Goal: Task Accomplishment & Management: Use online tool/utility

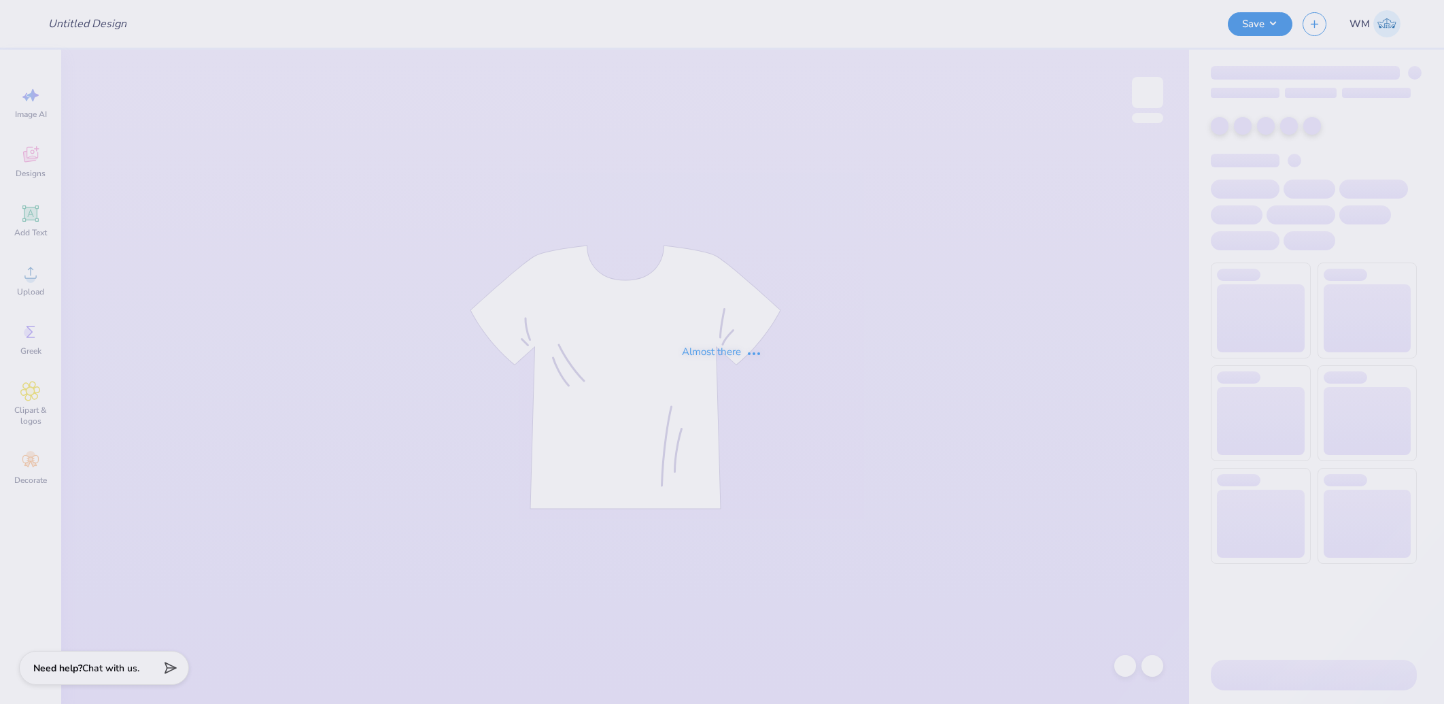
type input "AKPsi Classic 2025"
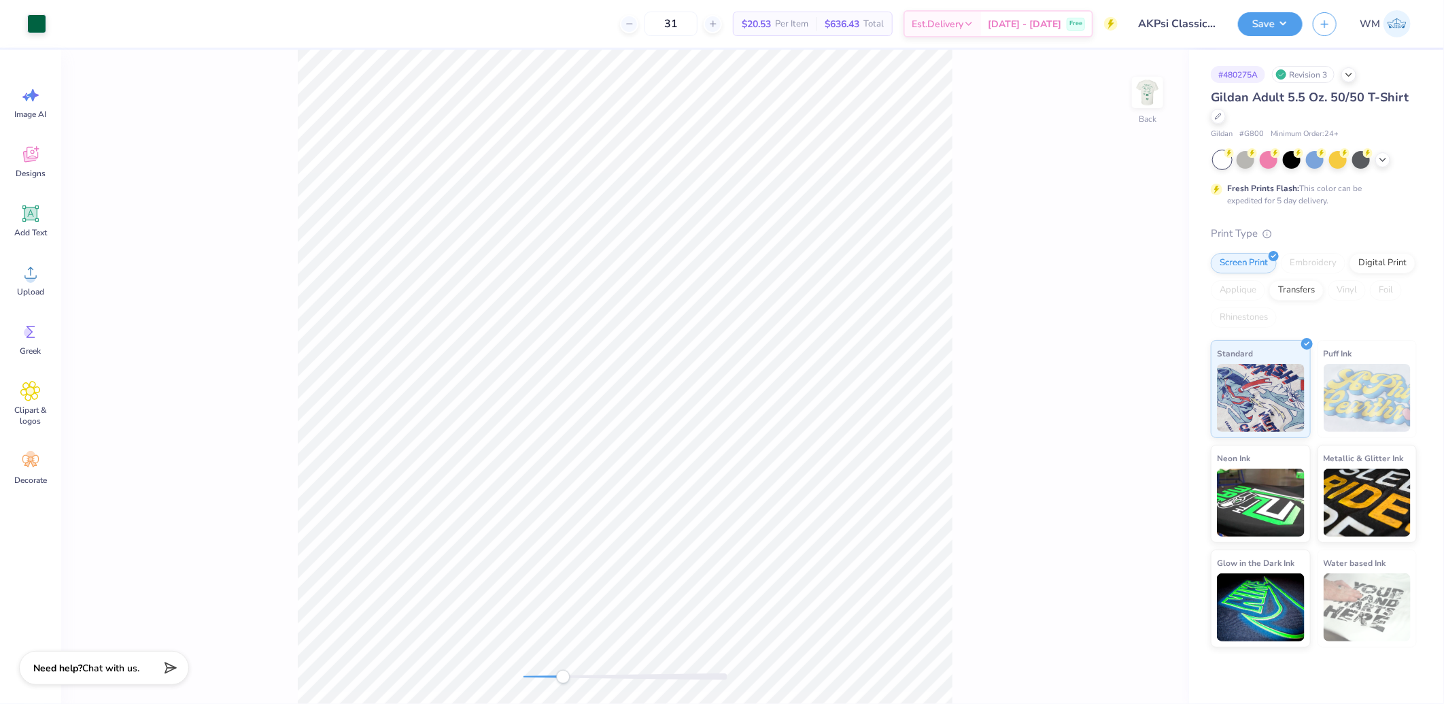
drag, startPoint x: 520, startPoint y: 682, endPoint x: 572, endPoint y: 670, distance: 52.9
click at [564, 678] on div "Accessibility label" at bounding box center [563, 677] width 14 height 14
drag, startPoint x: 564, startPoint y: 676, endPoint x: 574, endPoint y: 677, distance: 10.2
click at [574, 677] on div "Accessibility label" at bounding box center [575, 677] width 14 height 14
drag, startPoint x: 576, startPoint y: 676, endPoint x: 596, endPoint y: 674, distance: 19.9
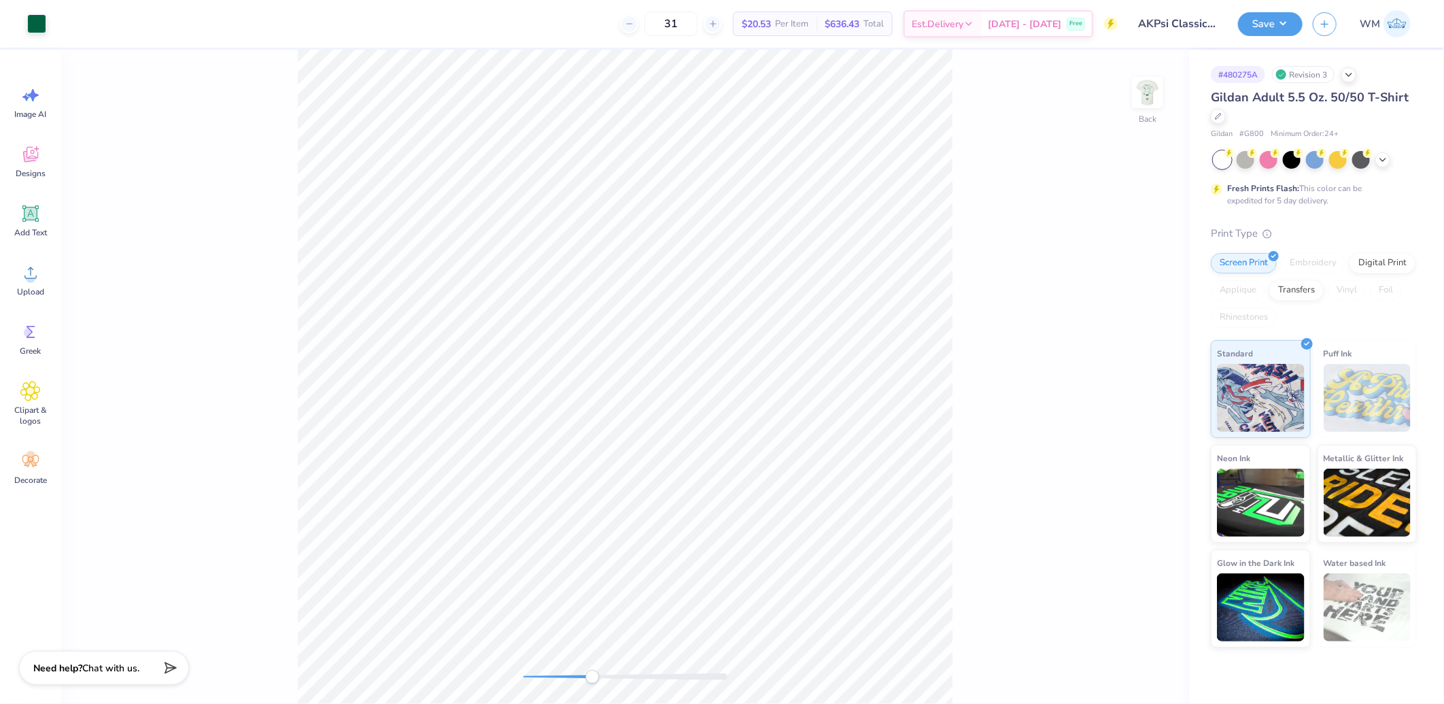
click at [596, 674] on div "Accessibility label" at bounding box center [592, 677] width 14 height 14
type input "2.13"
type input "0.96"
type input "2.89"
click at [791, 496] on li "Group" at bounding box center [810, 498] width 107 height 27
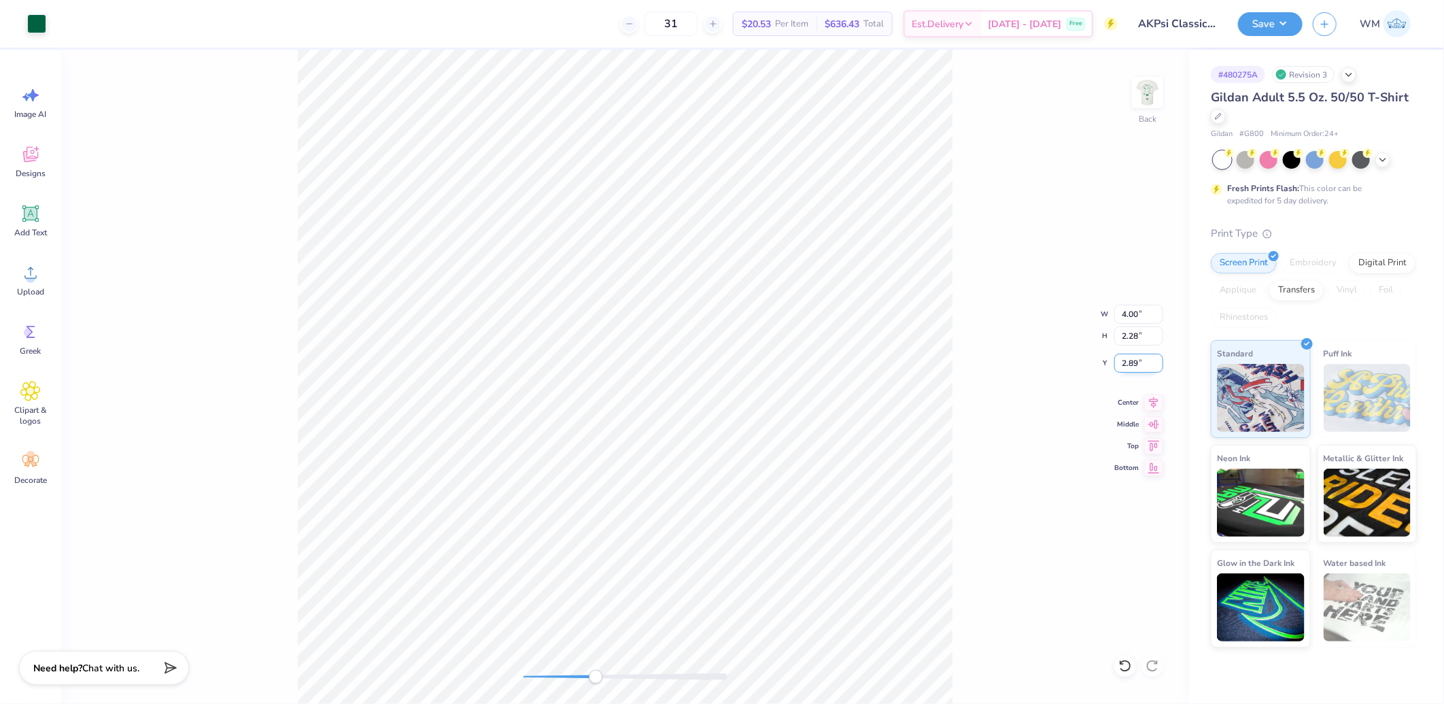
click at [1140, 358] on input "2.89" at bounding box center [1138, 363] width 49 height 19
type input "3"
click at [1137, 107] on img at bounding box center [1147, 92] width 54 height 54
click at [519, 668] on div "Front" at bounding box center [625, 377] width 1128 height 654
click at [697, 358] on li "Download vector" at bounding box center [690, 357] width 107 height 27
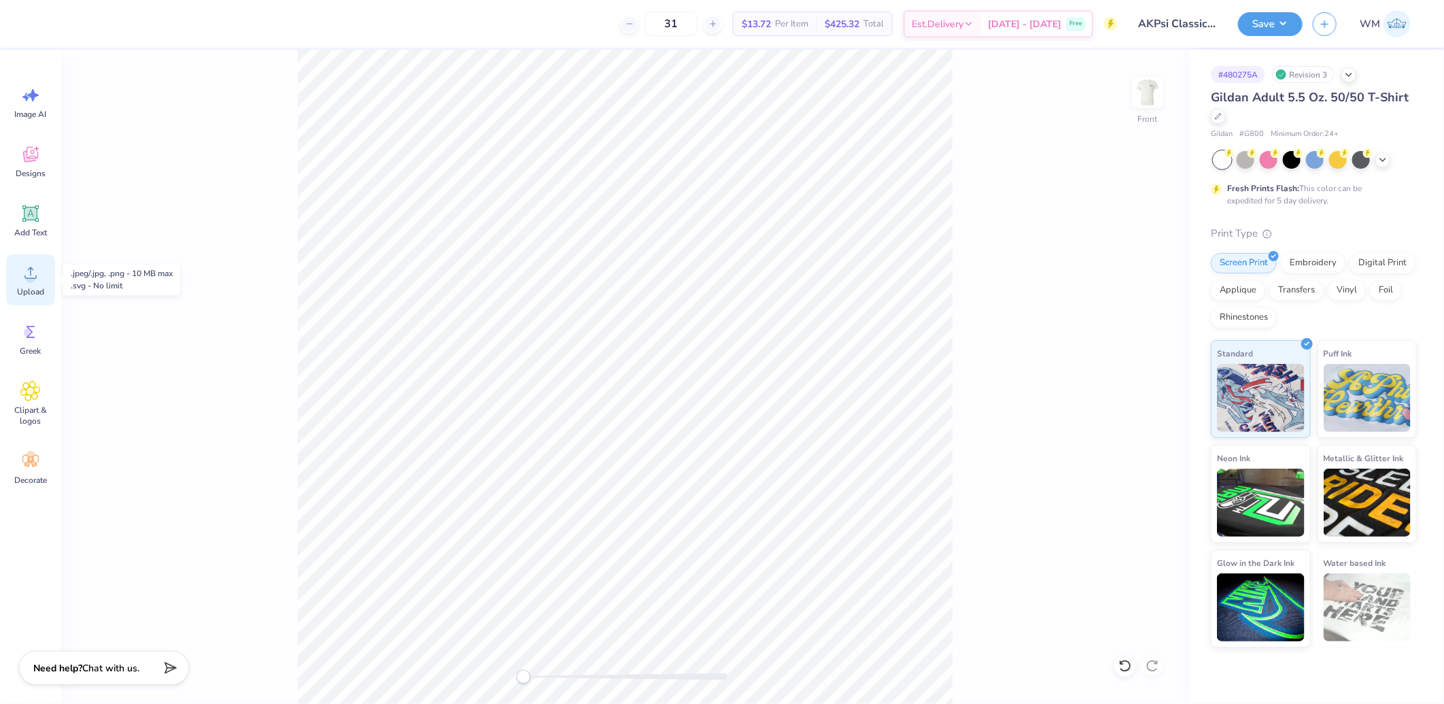
click at [32, 283] on div "Upload" at bounding box center [30, 279] width 49 height 51
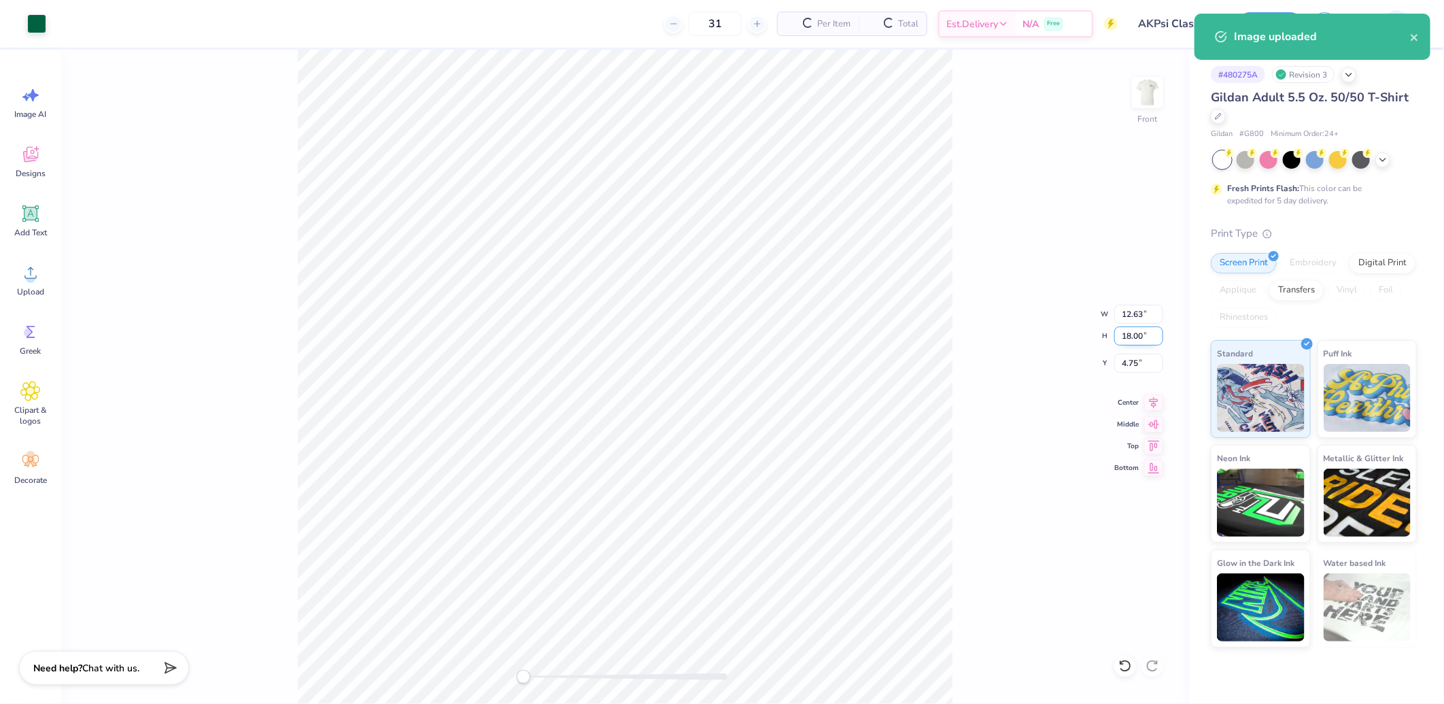
click at [1136, 335] on input "18.00" at bounding box center [1138, 335] width 49 height 19
type input "15"
type input "10.53"
type input "15.00"
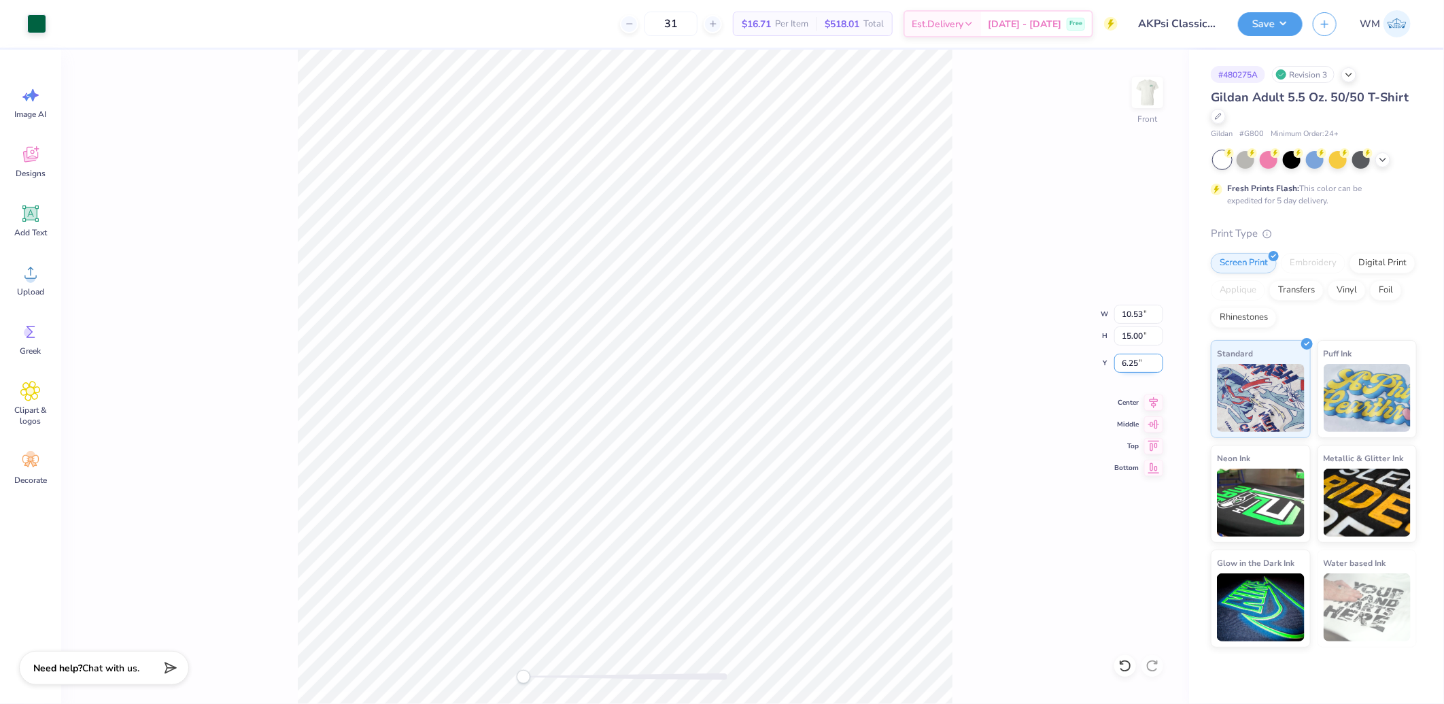
click at [1132, 361] on input "6.25" at bounding box center [1138, 363] width 49 height 19
type input "3"
click at [1160, 90] on img at bounding box center [1147, 92] width 54 height 54
drag, startPoint x: 1147, startPoint y: 94, endPoint x: 1328, endPoint y: 1, distance: 203.4
click at [1147, 94] on img at bounding box center [1147, 92] width 27 height 27
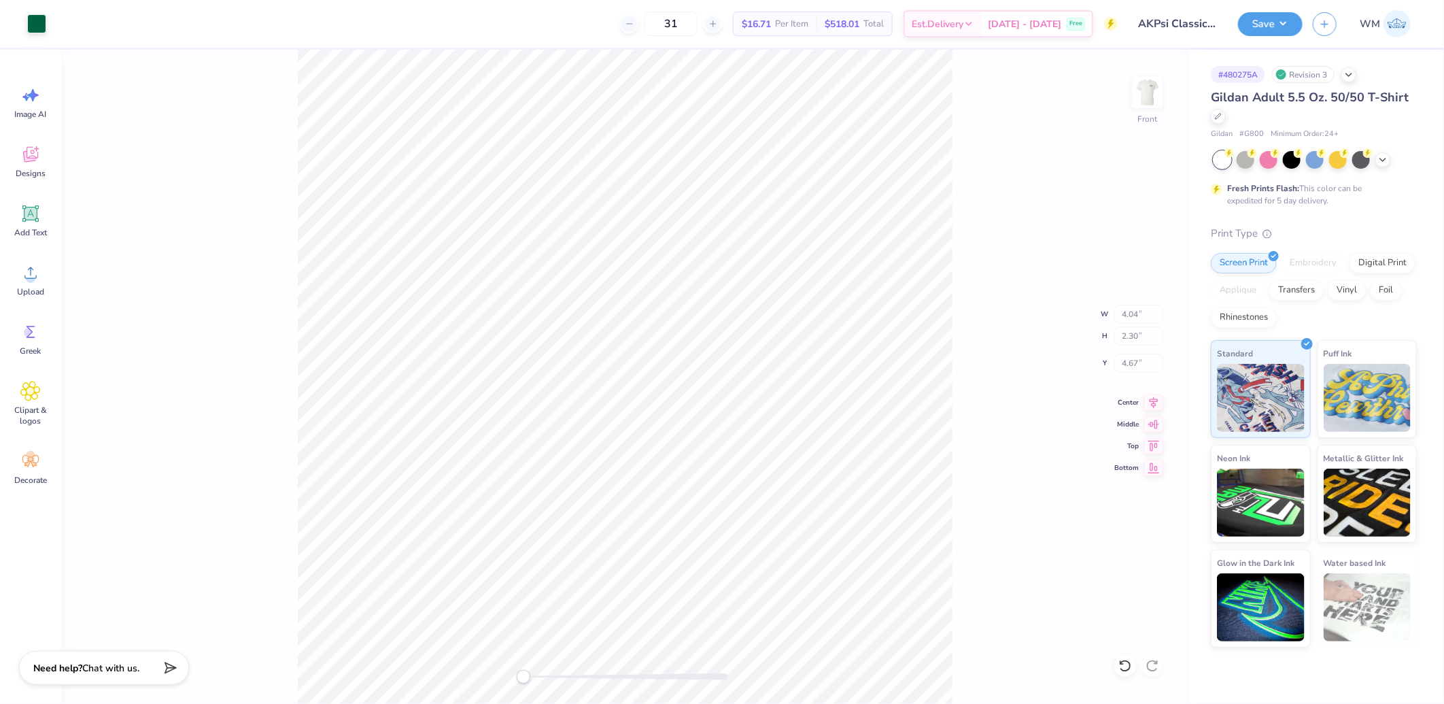
type input "4.04"
type input "2.30"
type input "4.67"
click at [1285, 18] on button "Save" at bounding box center [1270, 22] width 65 height 24
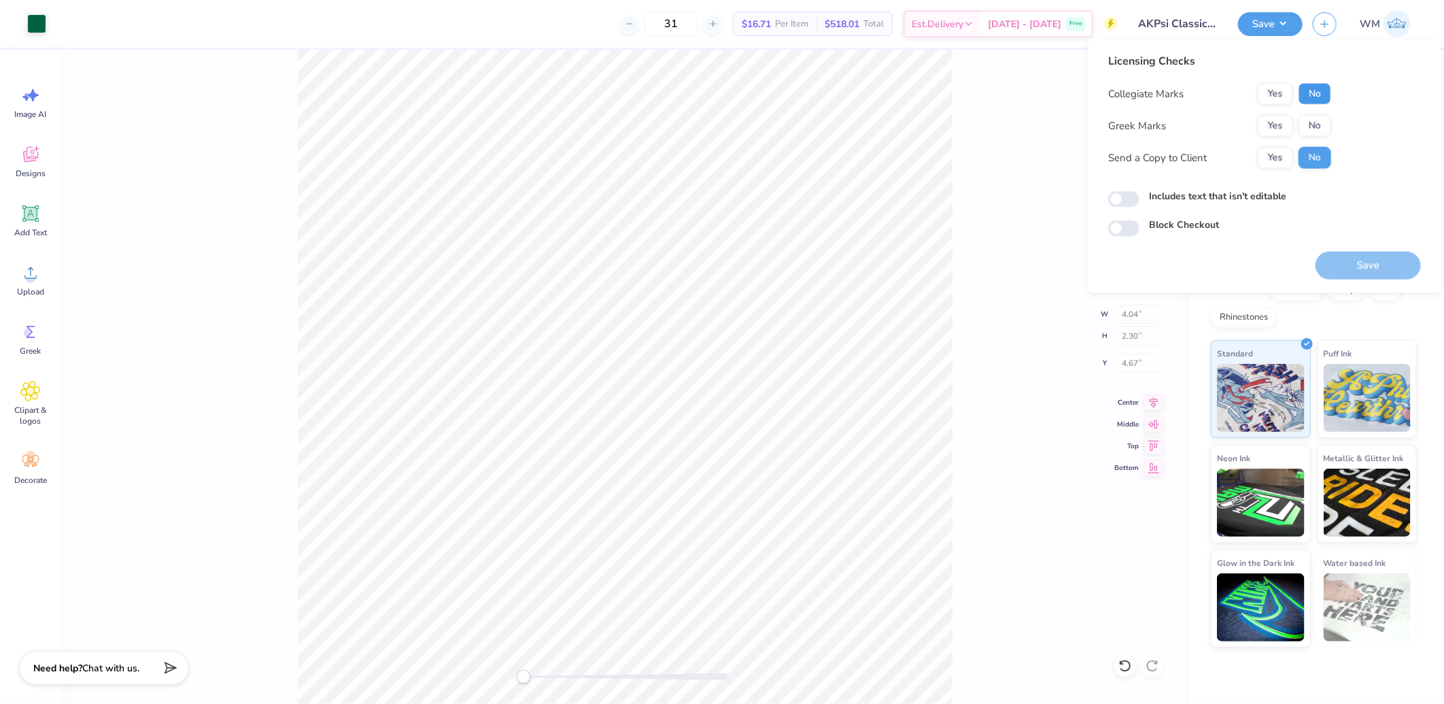
click at [1306, 97] on button "No" at bounding box center [1314, 94] width 33 height 22
click at [1279, 132] on button "Yes" at bounding box center [1275, 126] width 35 height 22
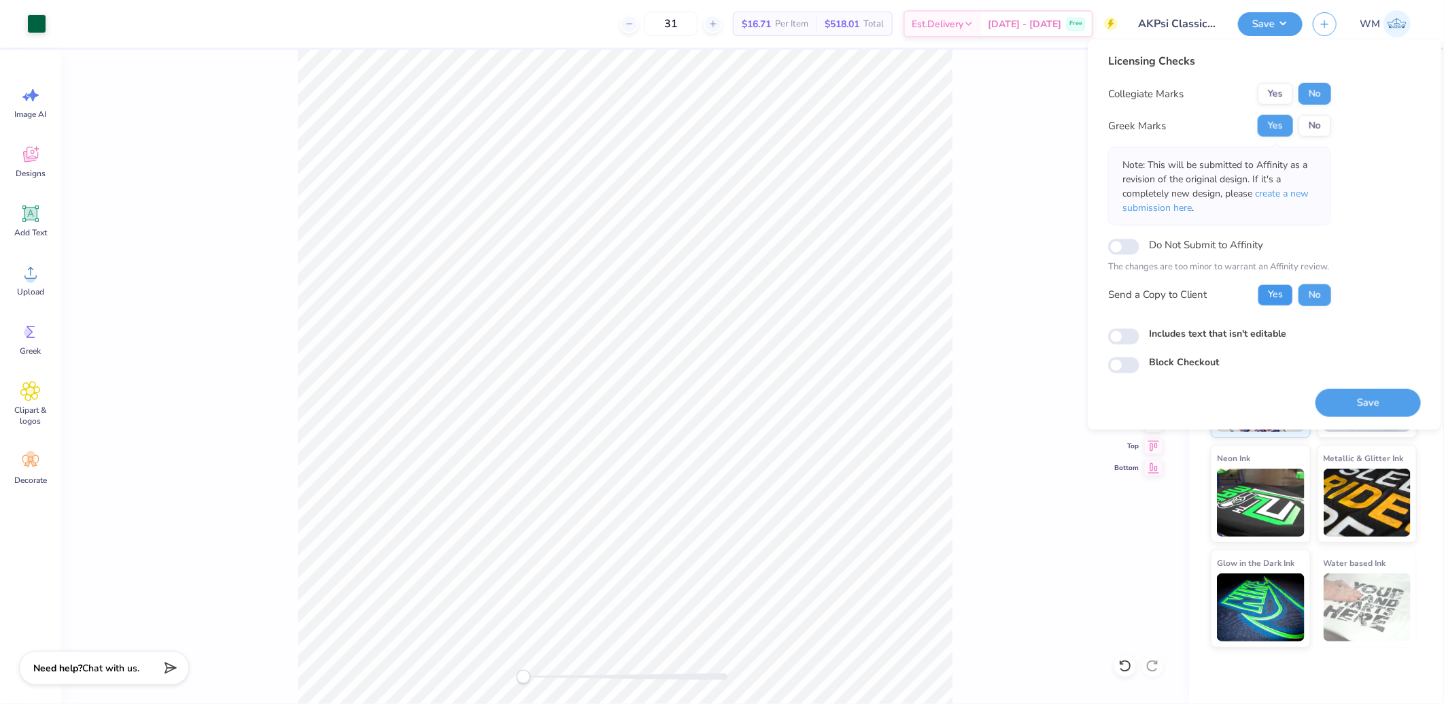
click at [1285, 296] on button "Yes" at bounding box center [1275, 294] width 35 height 22
click at [1136, 340] on input "Includes text that isn't editable" at bounding box center [1123, 336] width 31 height 16
checkbox input "true"
drag, startPoint x: 1365, startPoint y: 407, endPoint x: 1330, endPoint y: 451, distance: 56.7
click at [1366, 407] on button "Save" at bounding box center [1367, 402] width 105 height 28
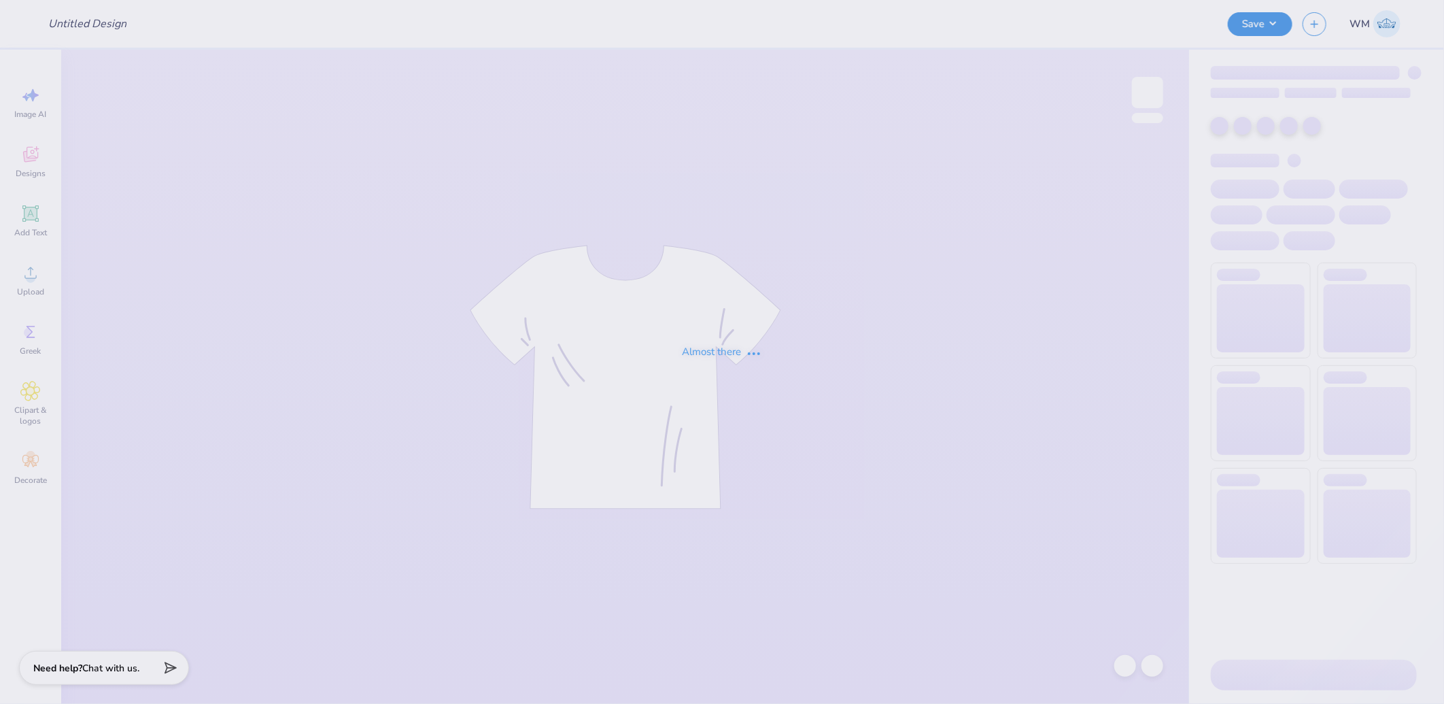
type input "[PERSON_NAME] : [GEOGRAPHIC_DATA] at [GEOGRAPHIC_DATA]"
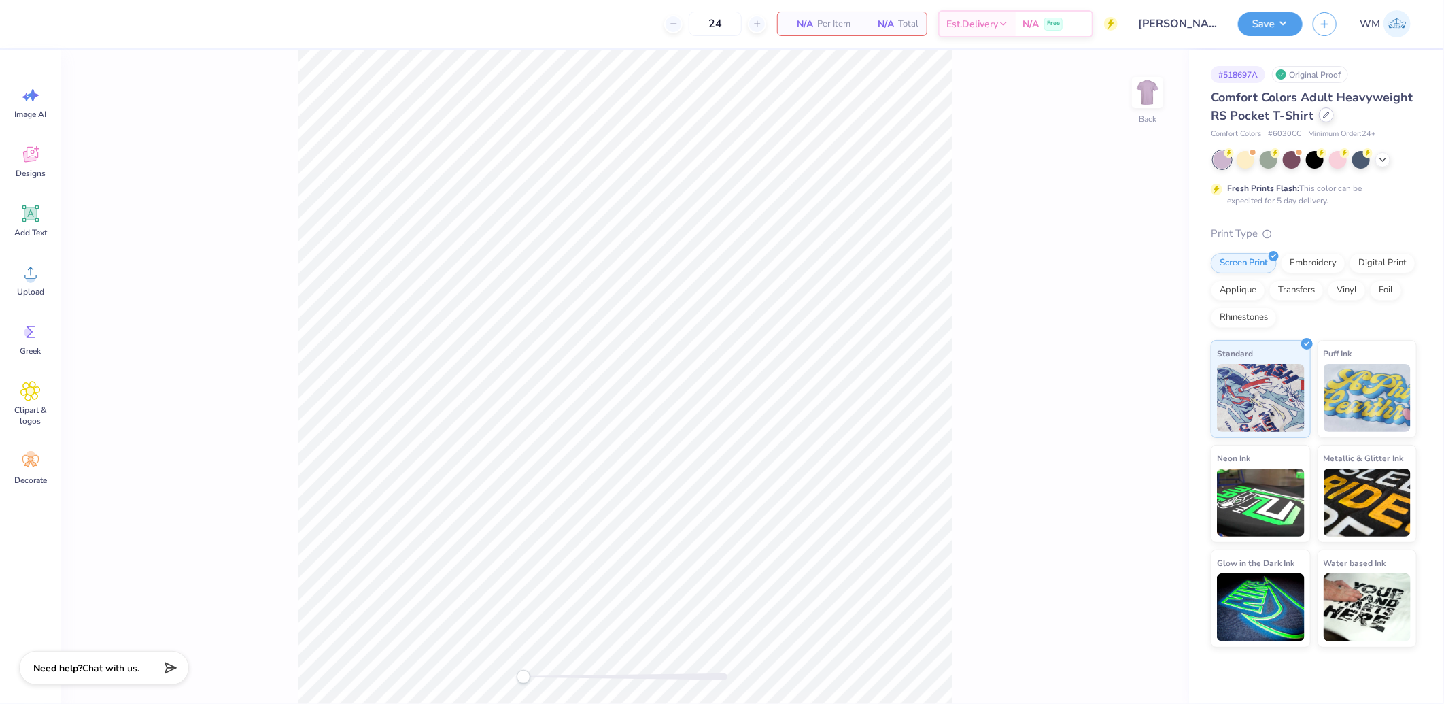
click at [1326, 114] on icon at bounding box center [1326, 114] width 5 height 5
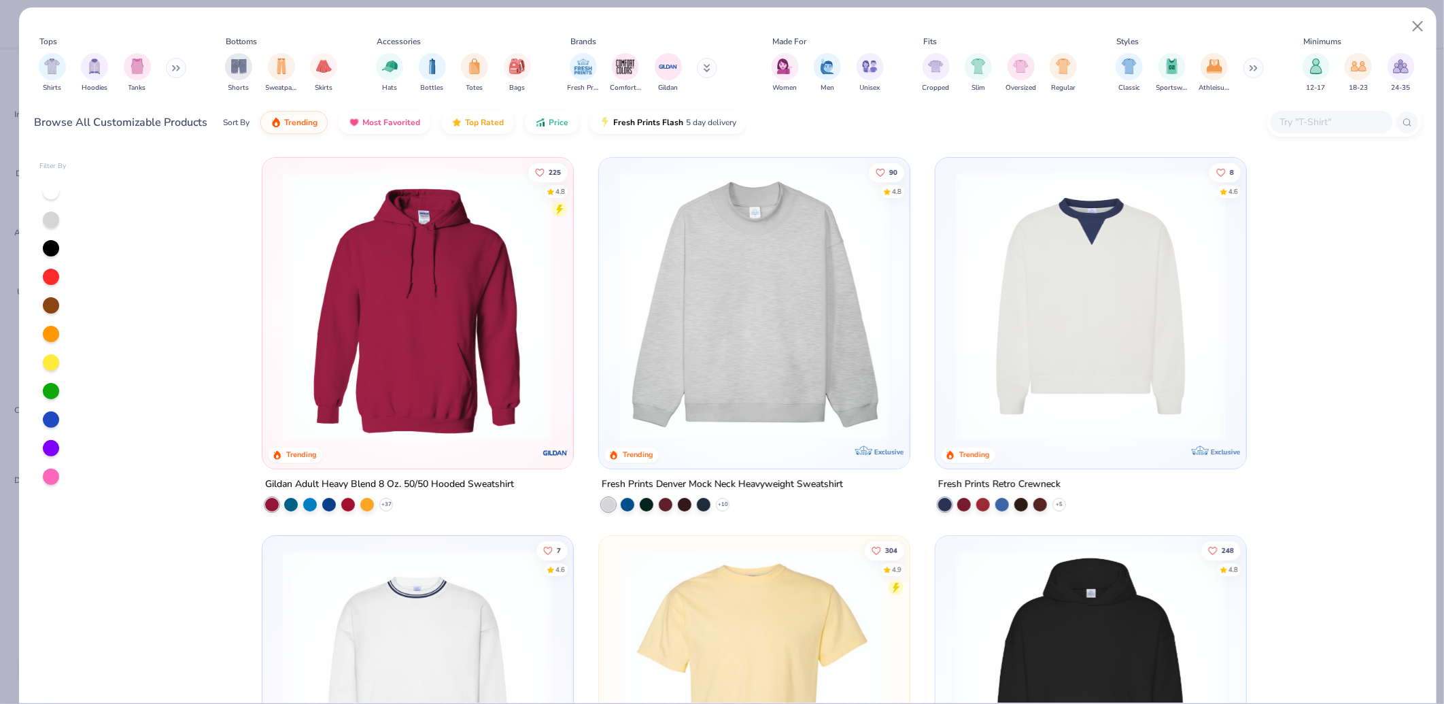
click at [1318, 122] on input "text" at bounding box center [1331, 122] width 105 height 16
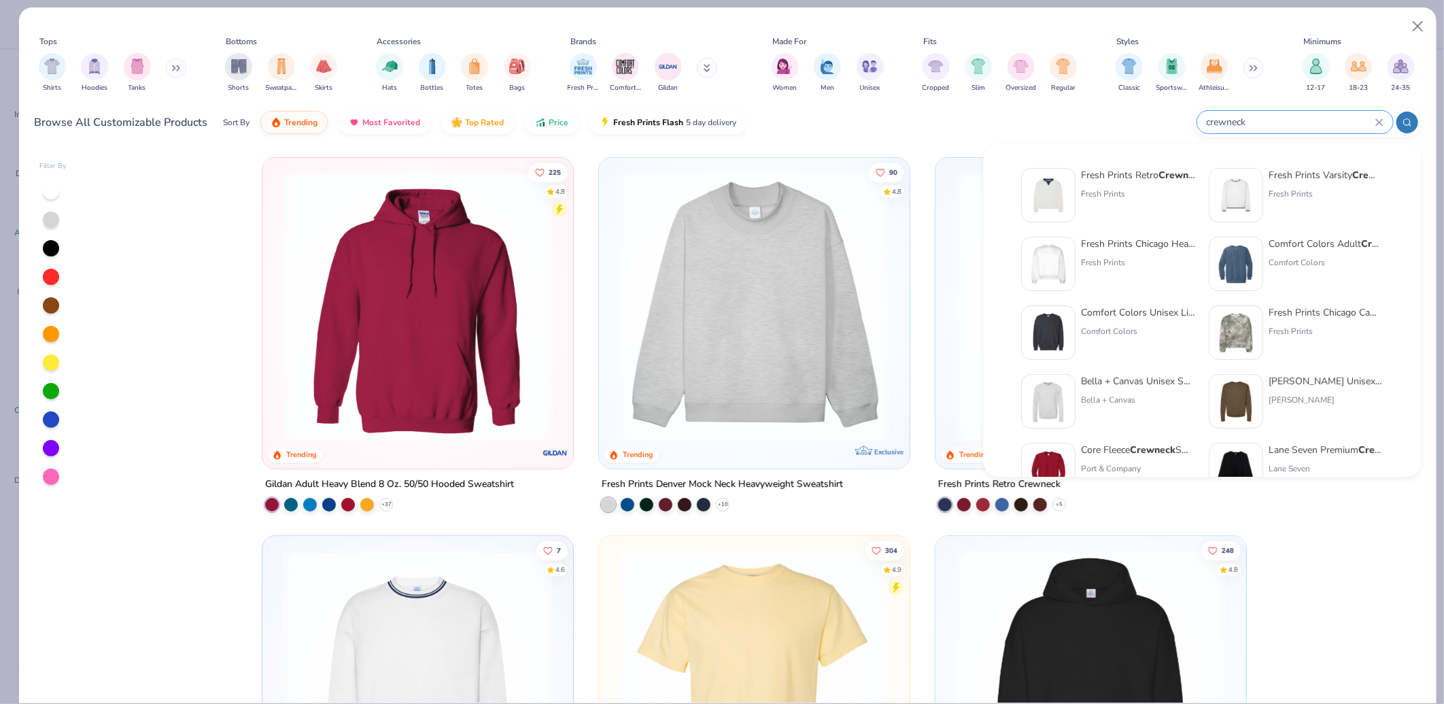
type input "crewneck"
click at [1057, 329] on img at bounding box center [1049, 332] width 42 height 42
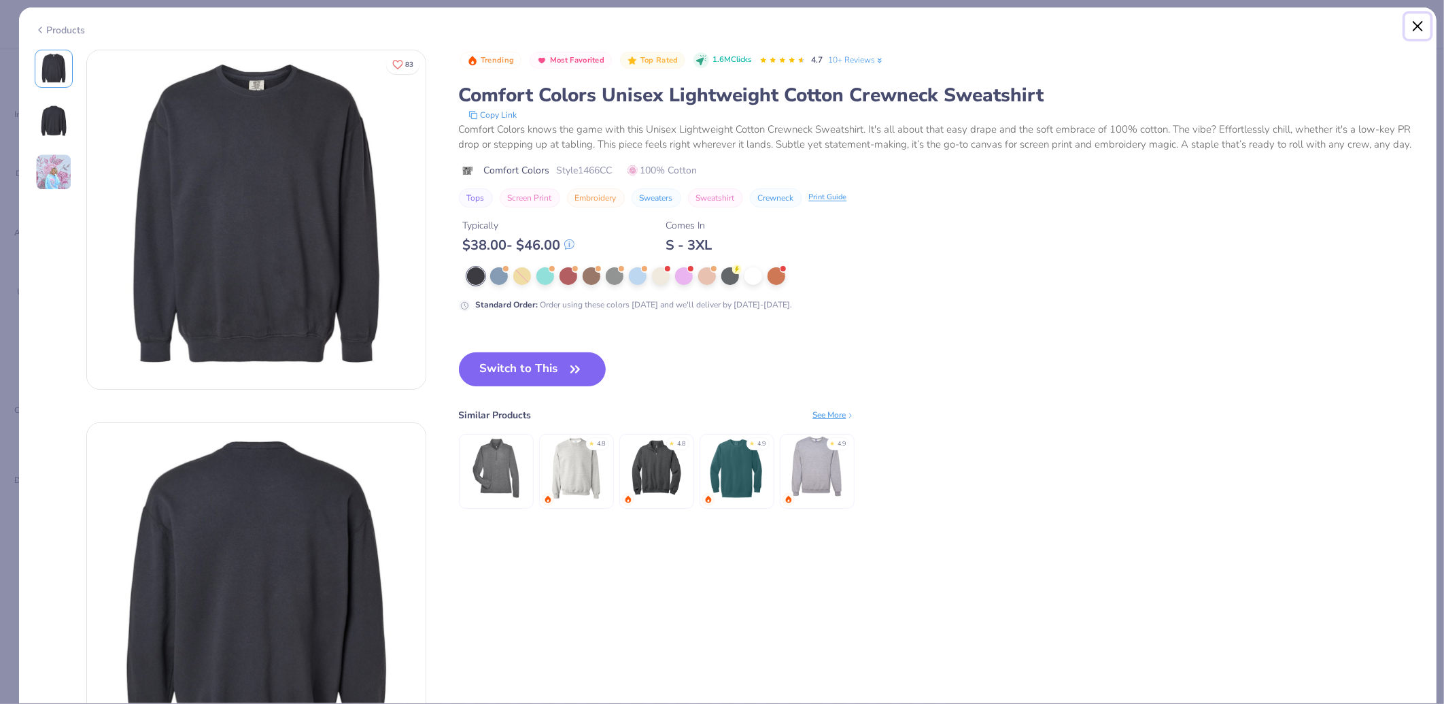
click at [1414, 23] on button "Close" at bounding box center [1418, 27] width 26 height 26
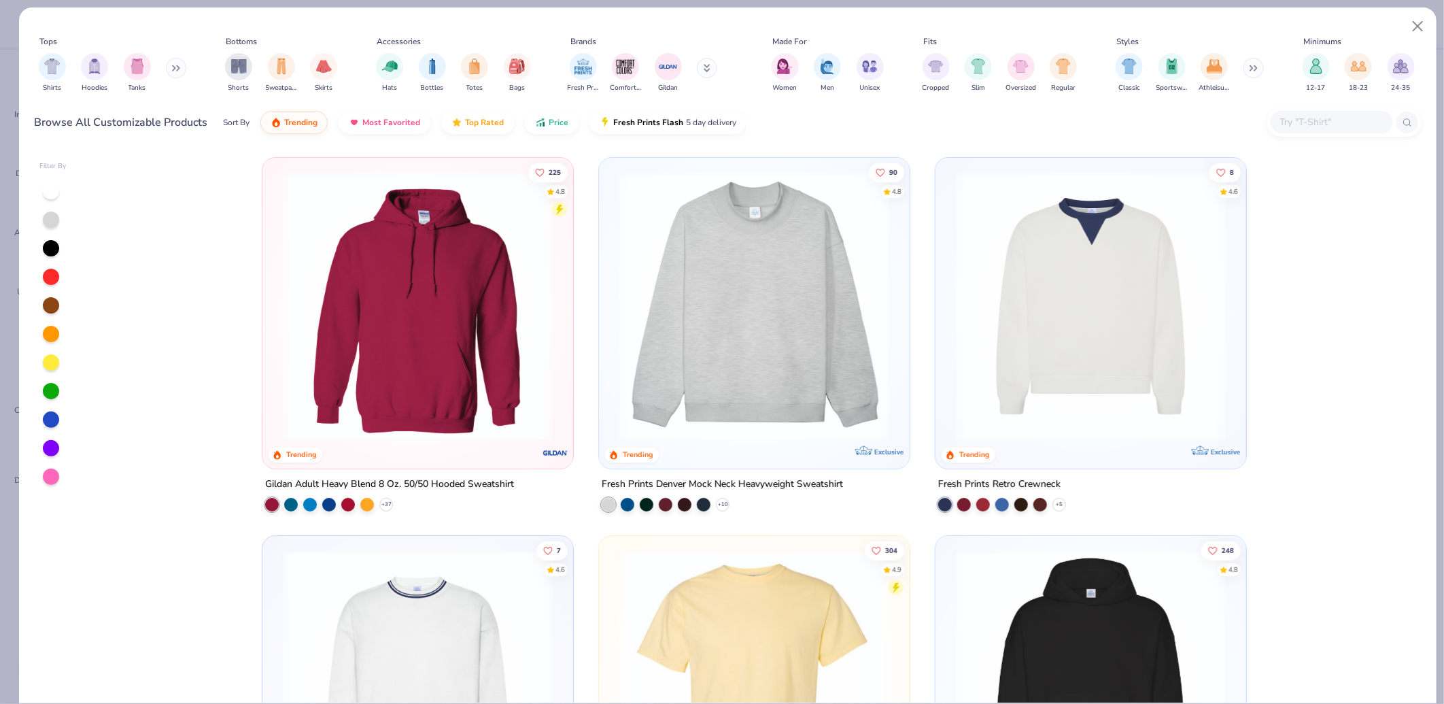
click at [1334, 121] on input "text" at bounding box center [1331, 122] width 105 height 16
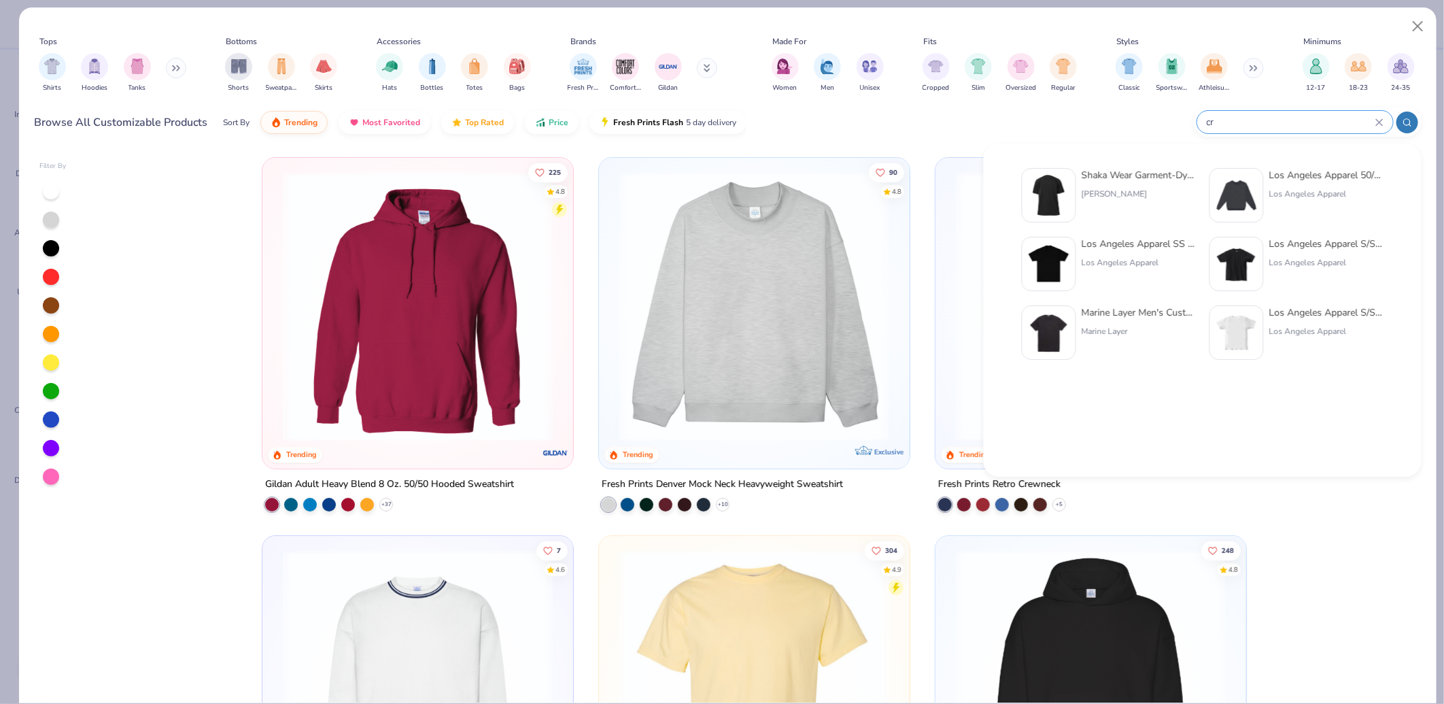
type input "c"
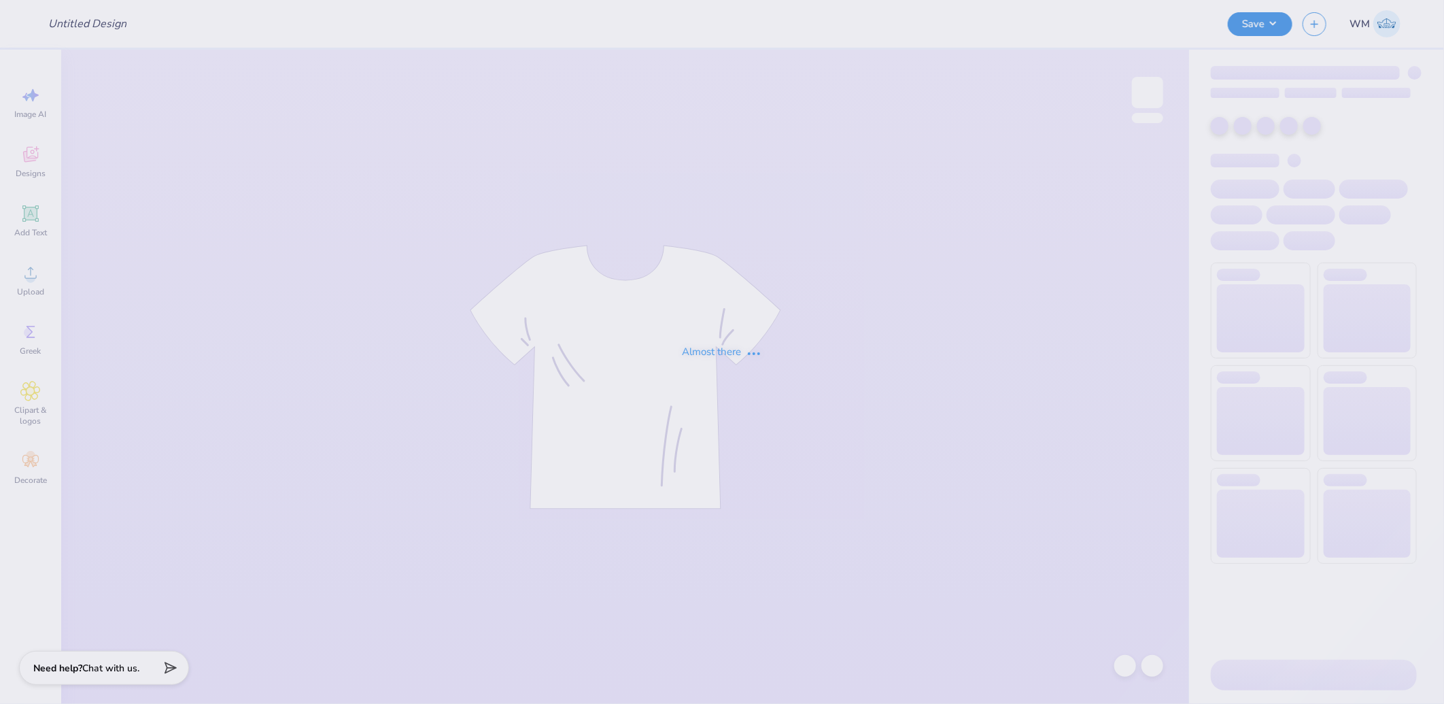
type input "[PERSON_NAME] : [GEOGRAPHIC_DATA] at [GEOGRAPHIC_DATA]"
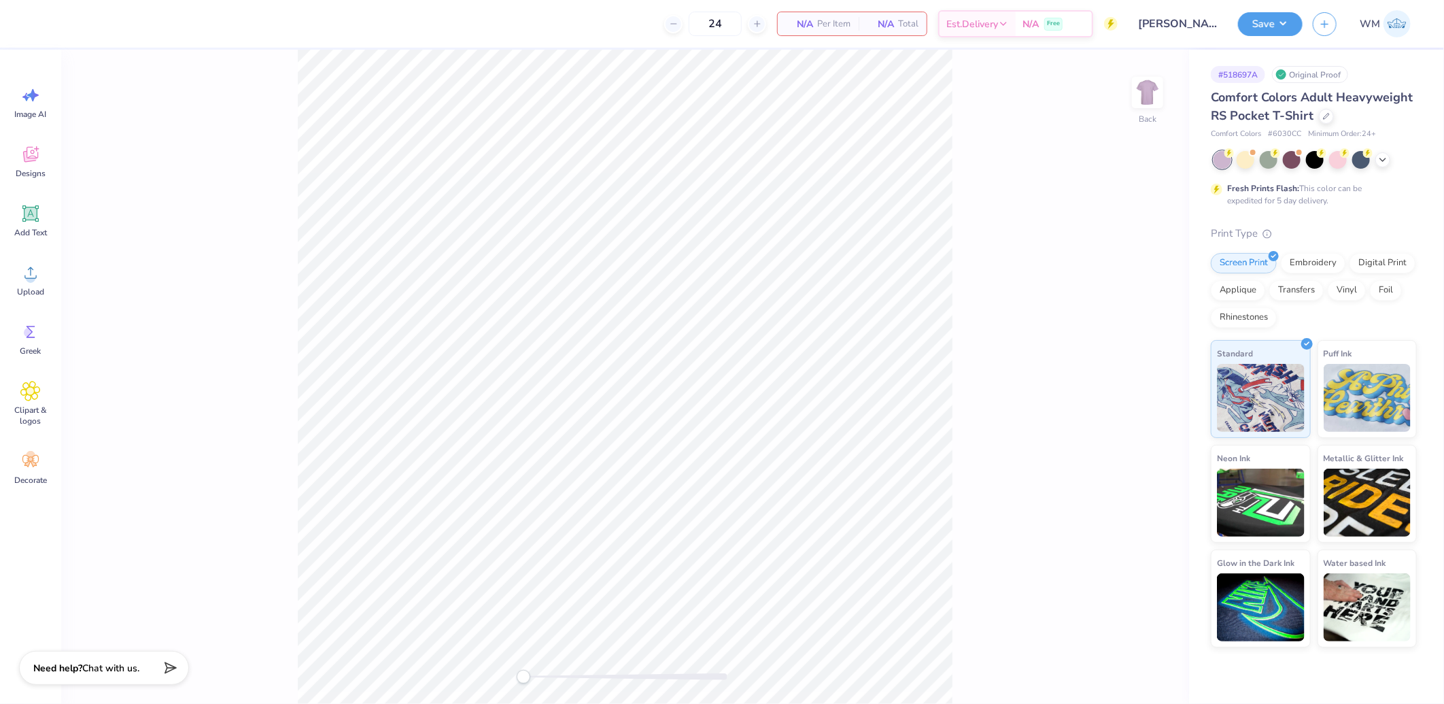
drag, startPoint x: 1146, startPoint y: 90, endPoint x: 994, endPoint y: 121, distance: 154.8
click at [1146, 90] on img at bounding box center [1147, 92] width 27 height 27
click at [27, 264] on icon at bounding box center [30, 272] width 20 height 20
click at [1324, 114] on icon at bounding box center [1326, 114] width 5 height 5
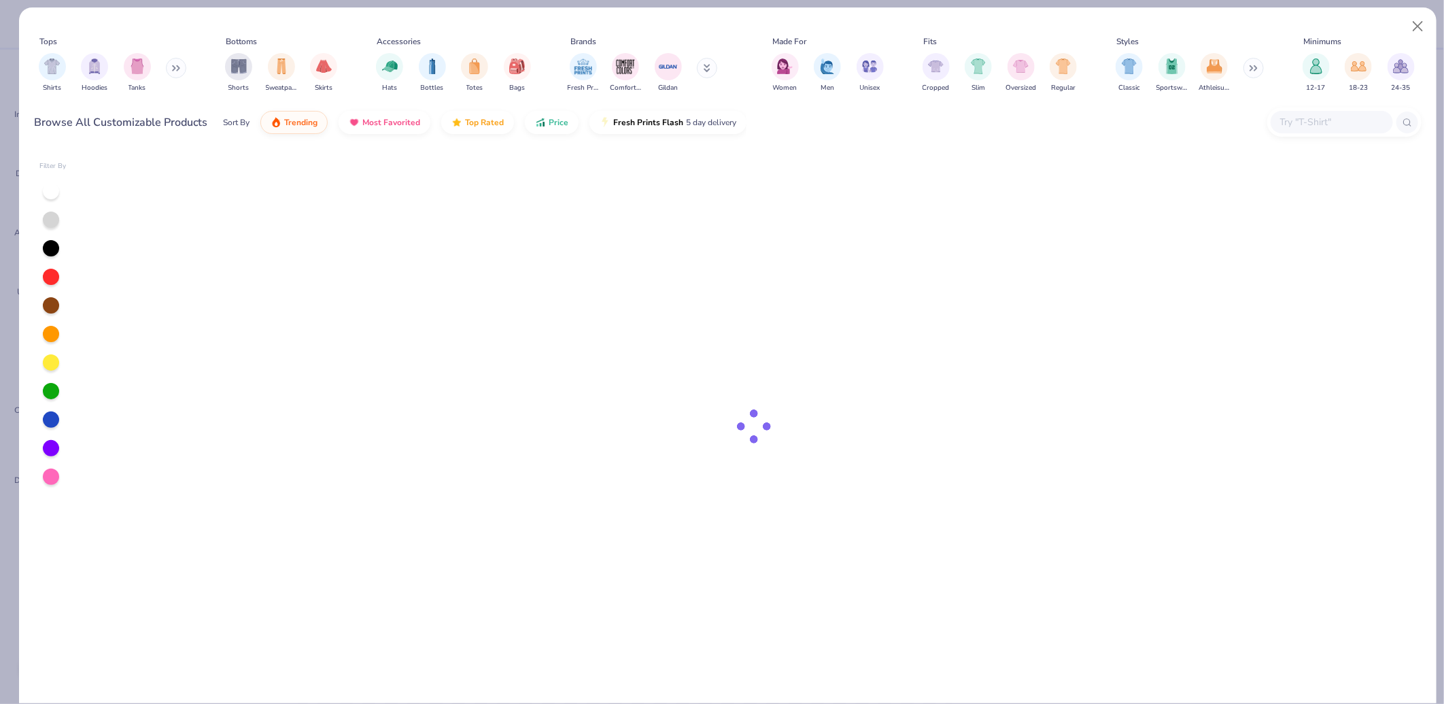
click at [1309, 126] on input "text" at bounding box center [1331, 122] width 105 height 16
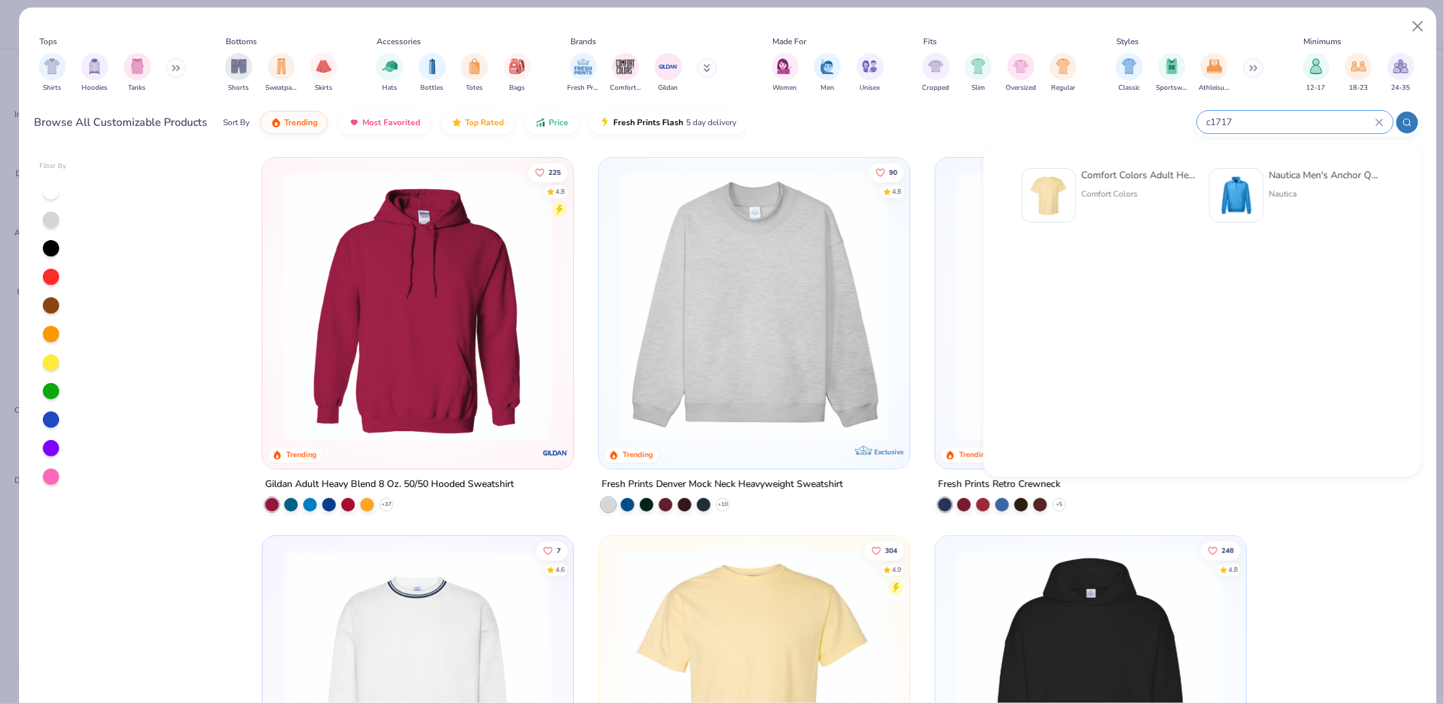
type input "c1717"
click at [1043, 203] on img at bounding box center [1049, 195] width 42 height 42
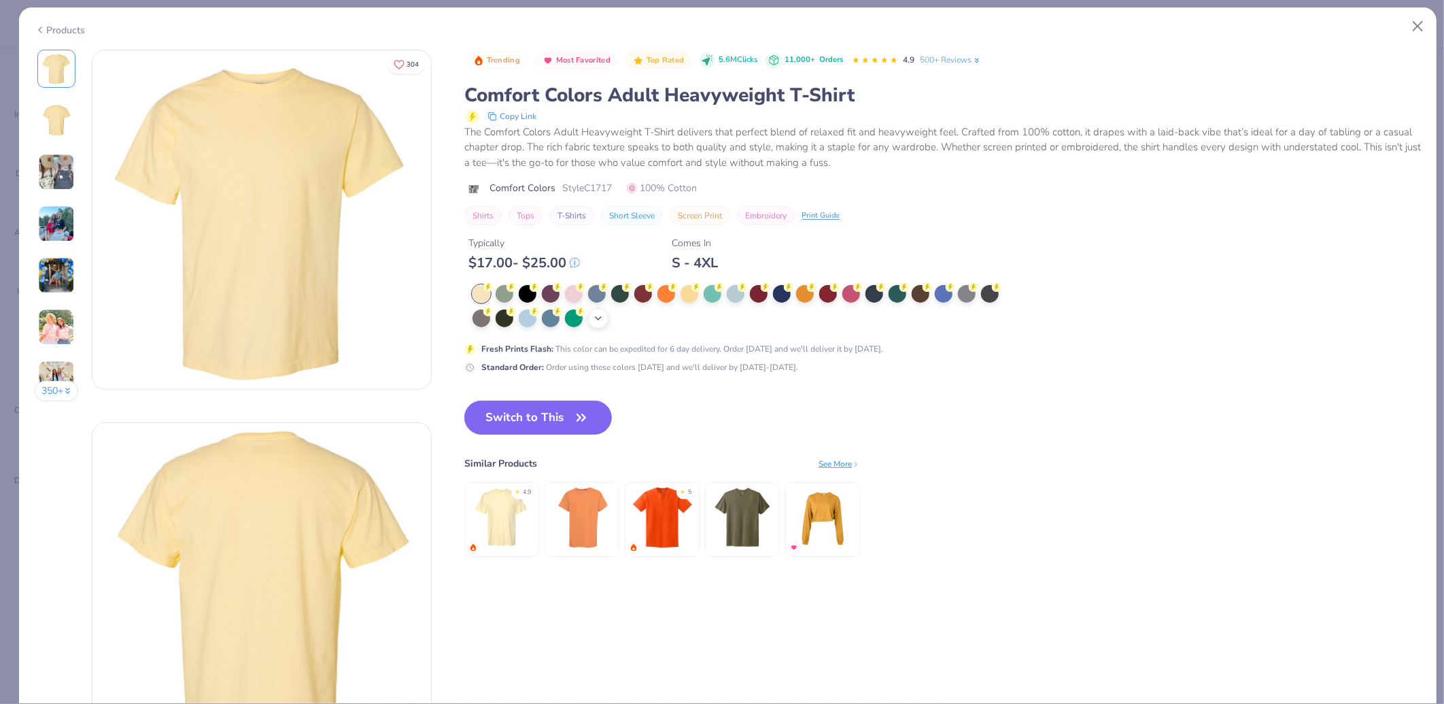
click at [601, 317] on polyline at bounding box center [598, 318] width 5 height 3
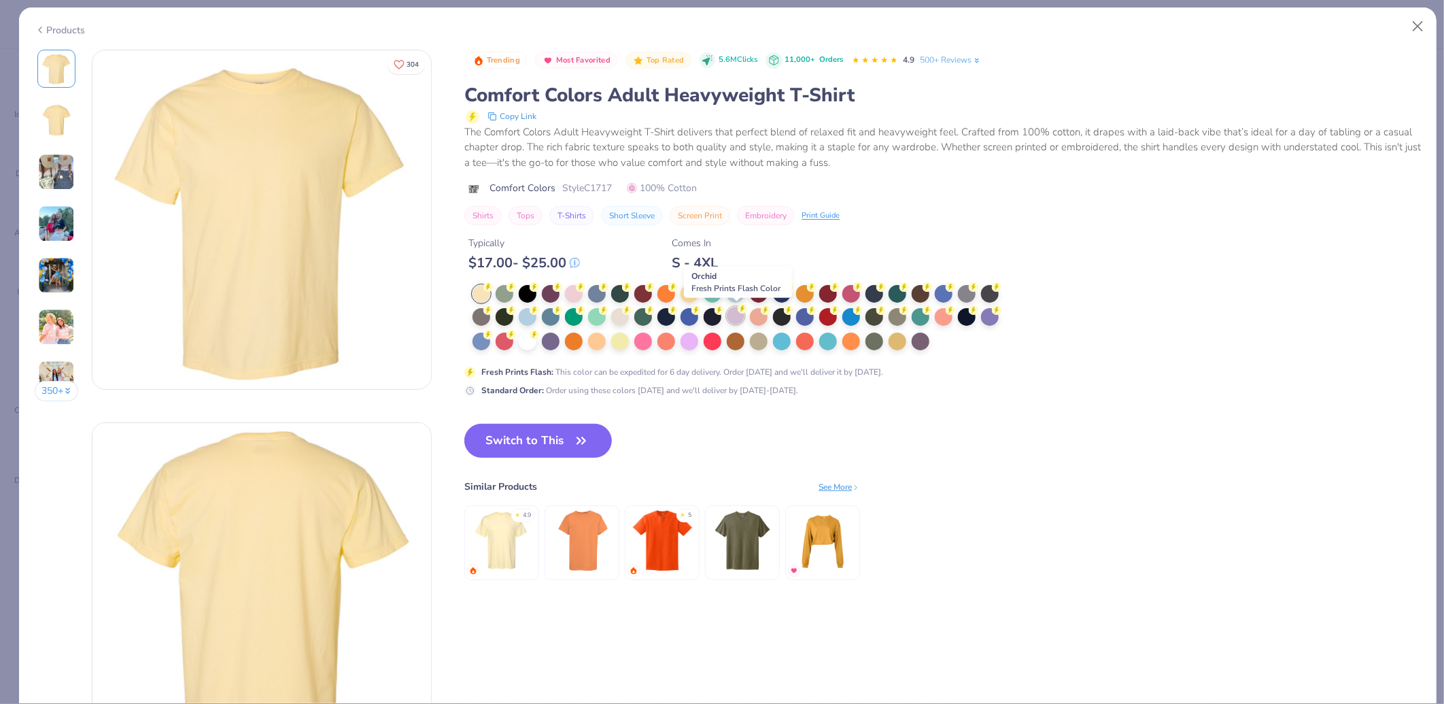
click at [735, 317] on div at bounding box center [736, 316] width 18 height 18
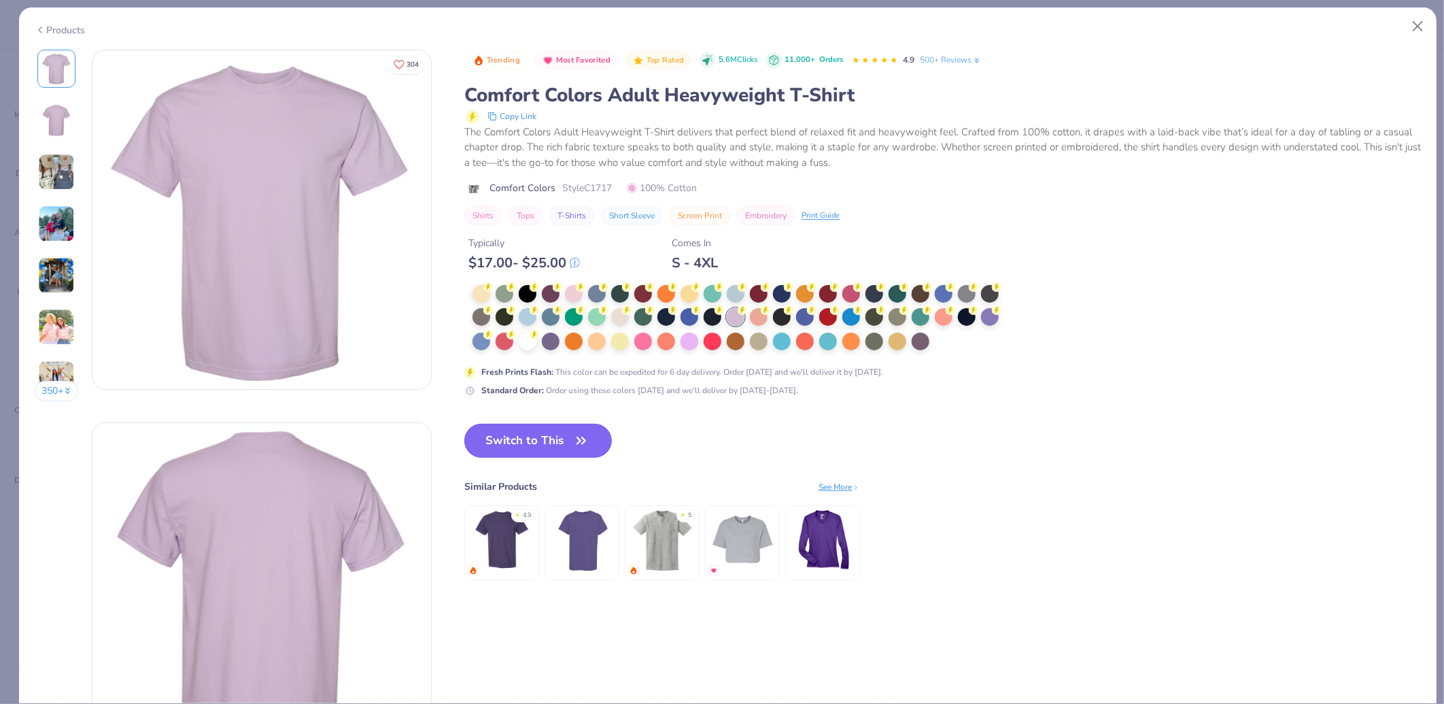
click at [540, 433] on button "Switch to This" at bounding box center [538, 441] width 148 height 34
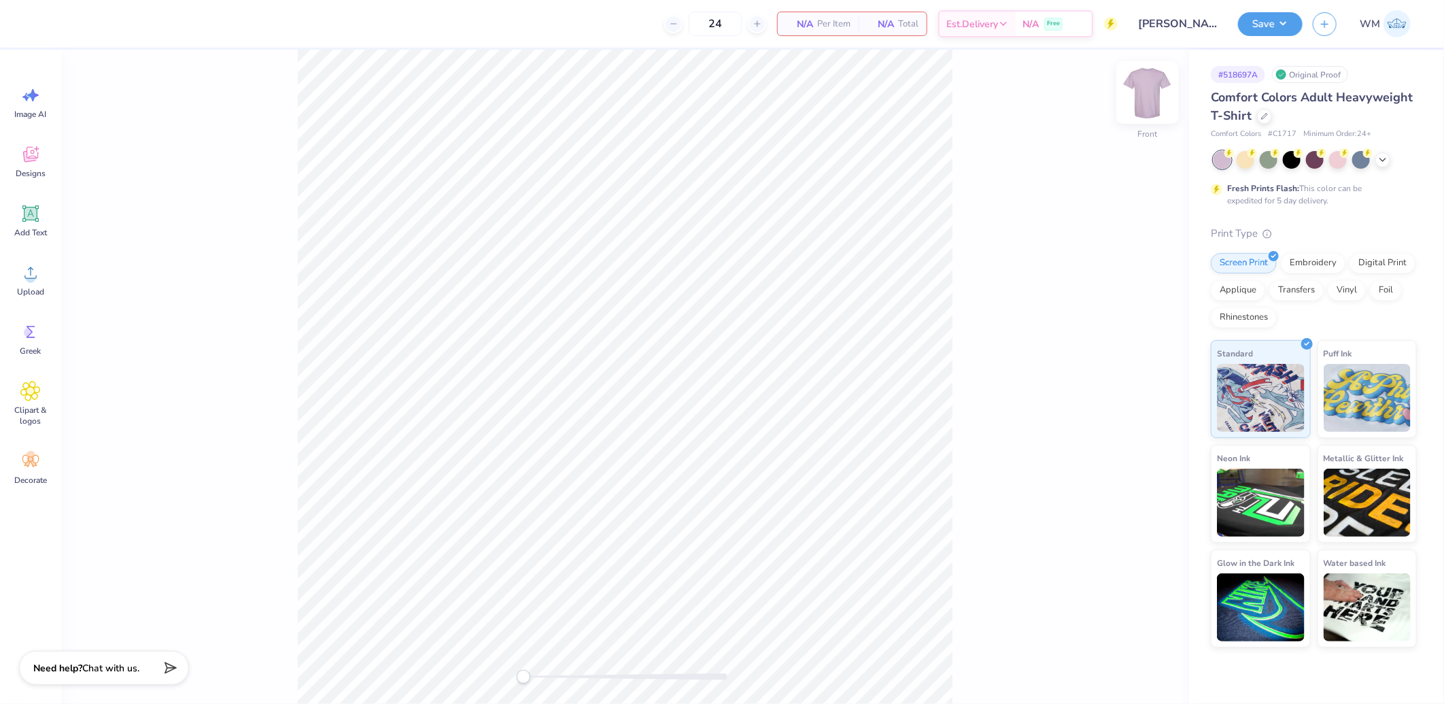
click at [1146, 106] on img at bounding box center [1147, 92] width 54 height 54
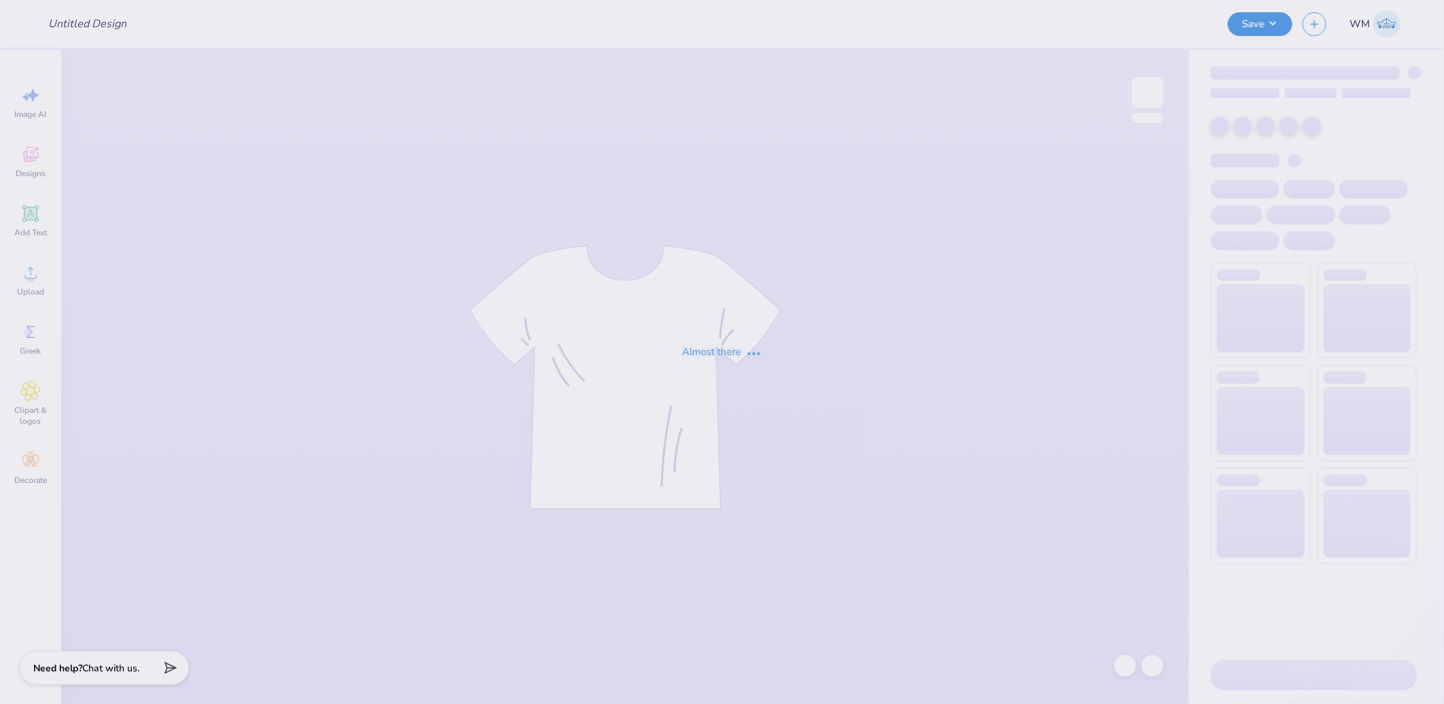
type input "[PERSON_NAME] : [GEOGRAPHIC_DATA] at [GEOGRAPHIC_DATA]"
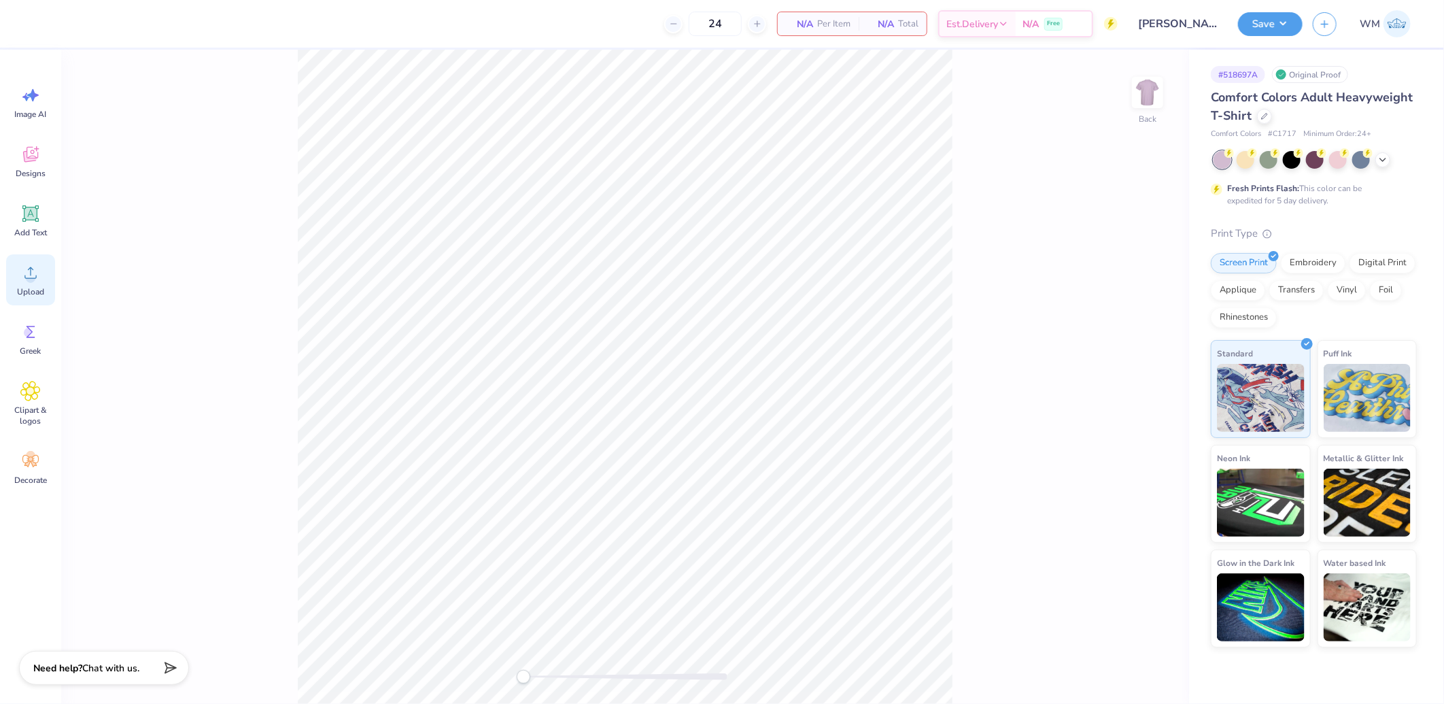
click at [30, 279] on circle at bounding box center [31, 278] width 10 height 10
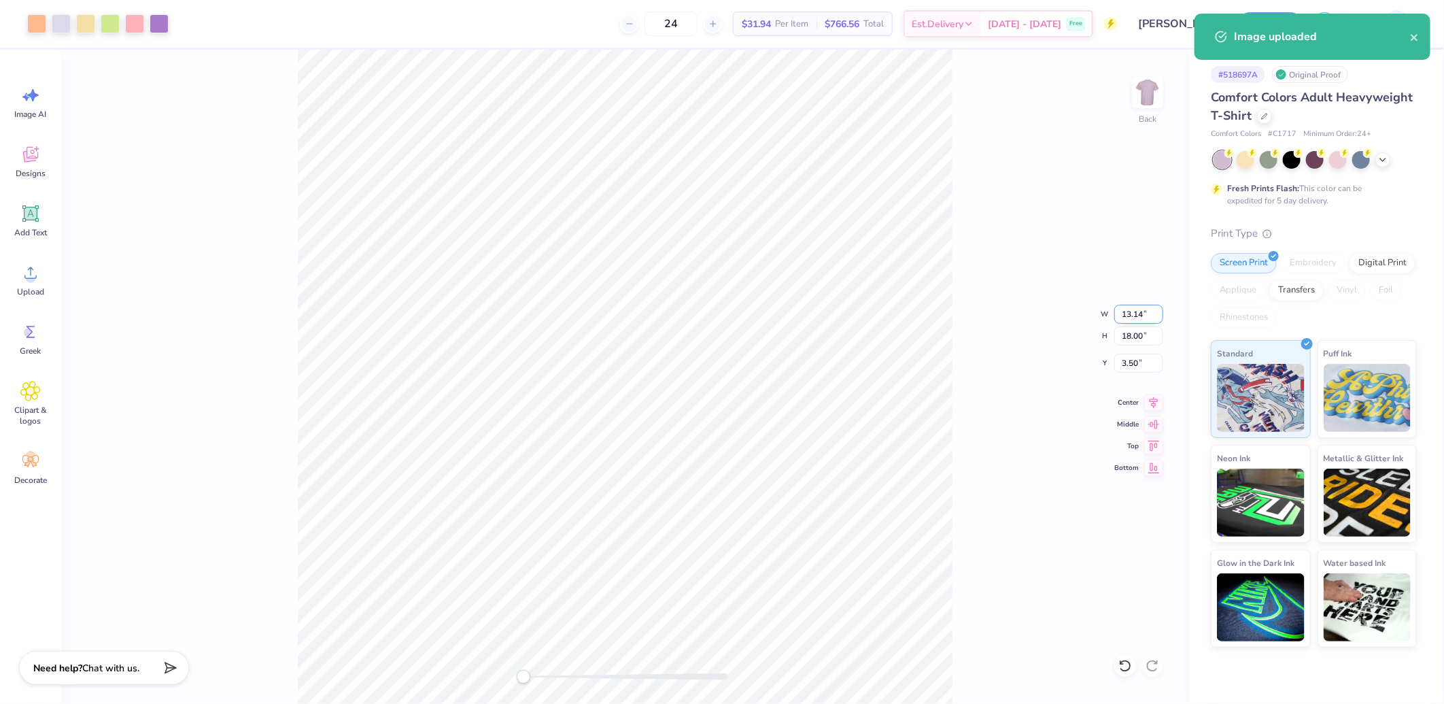
click at [1137, 309] on input "13.14" at bounding box center [1138, 314] width 49 height 19
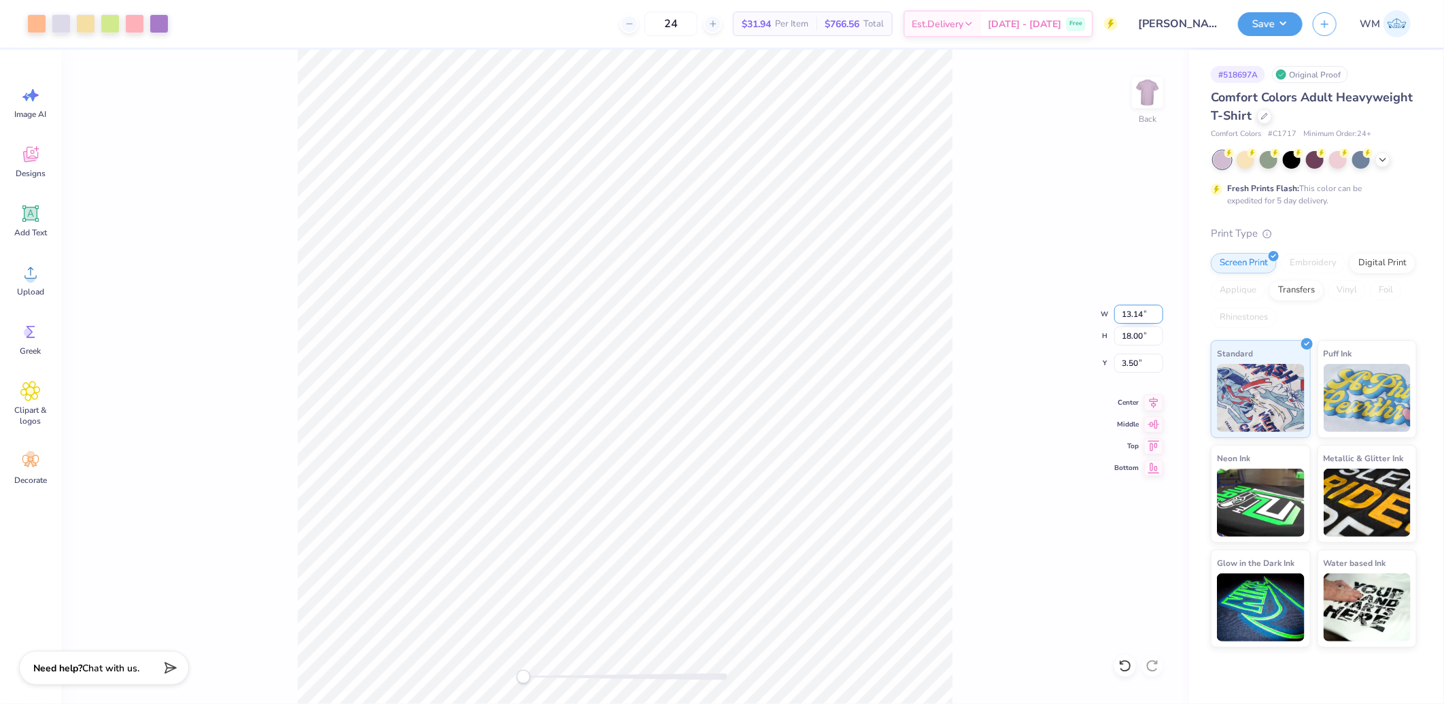
drag, startPoint x: 1144, startPoint y: 309, endPoint x: 1158, endPoint y: 309, distance: 13.6
click at [1144, 309] on input "13.14" at bounding box center [1138, 314] width 49 height 19
type input "12.00"
type input "16.44"
type input "4.28"
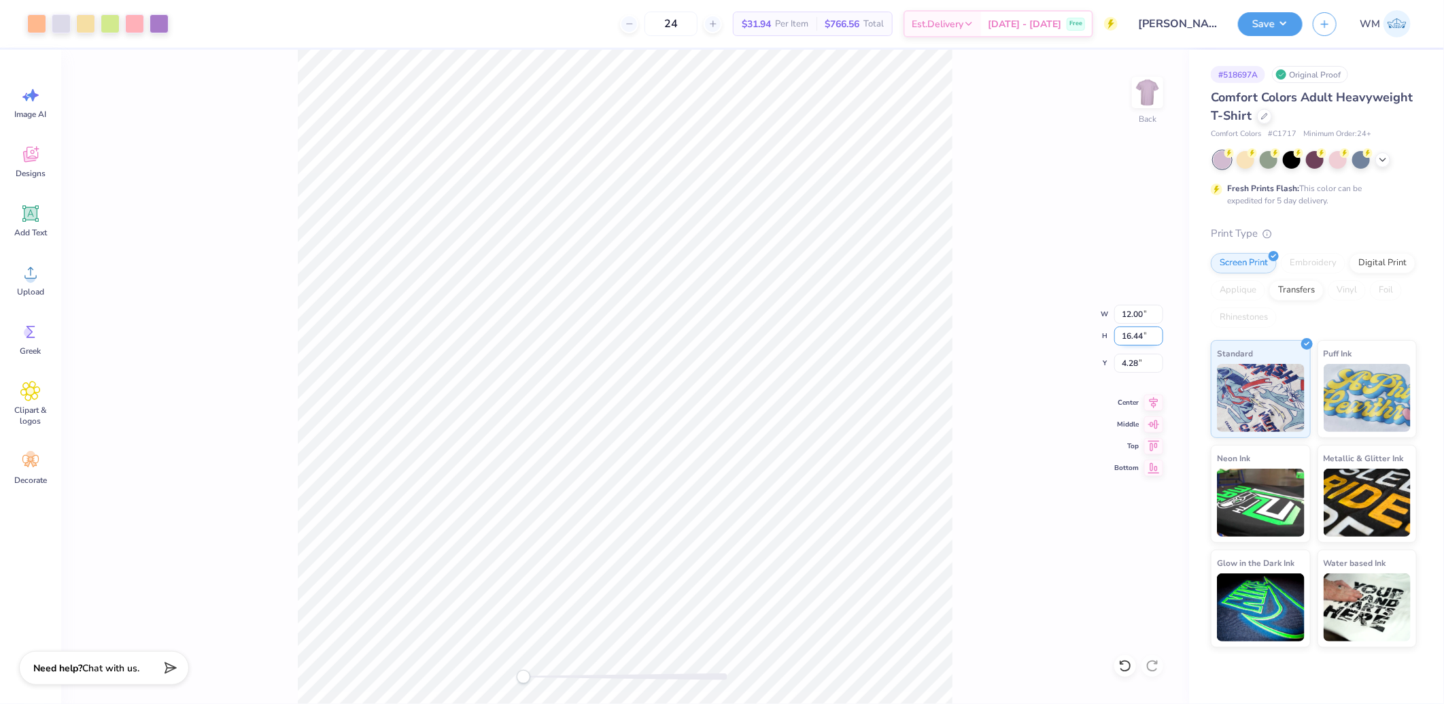
click at [1133, 334] on input "16.44" at bounding box center [1138, 335] width 49 height 19
type input "15"
type input "10.95"
type input "15.00"
type input "5.00"
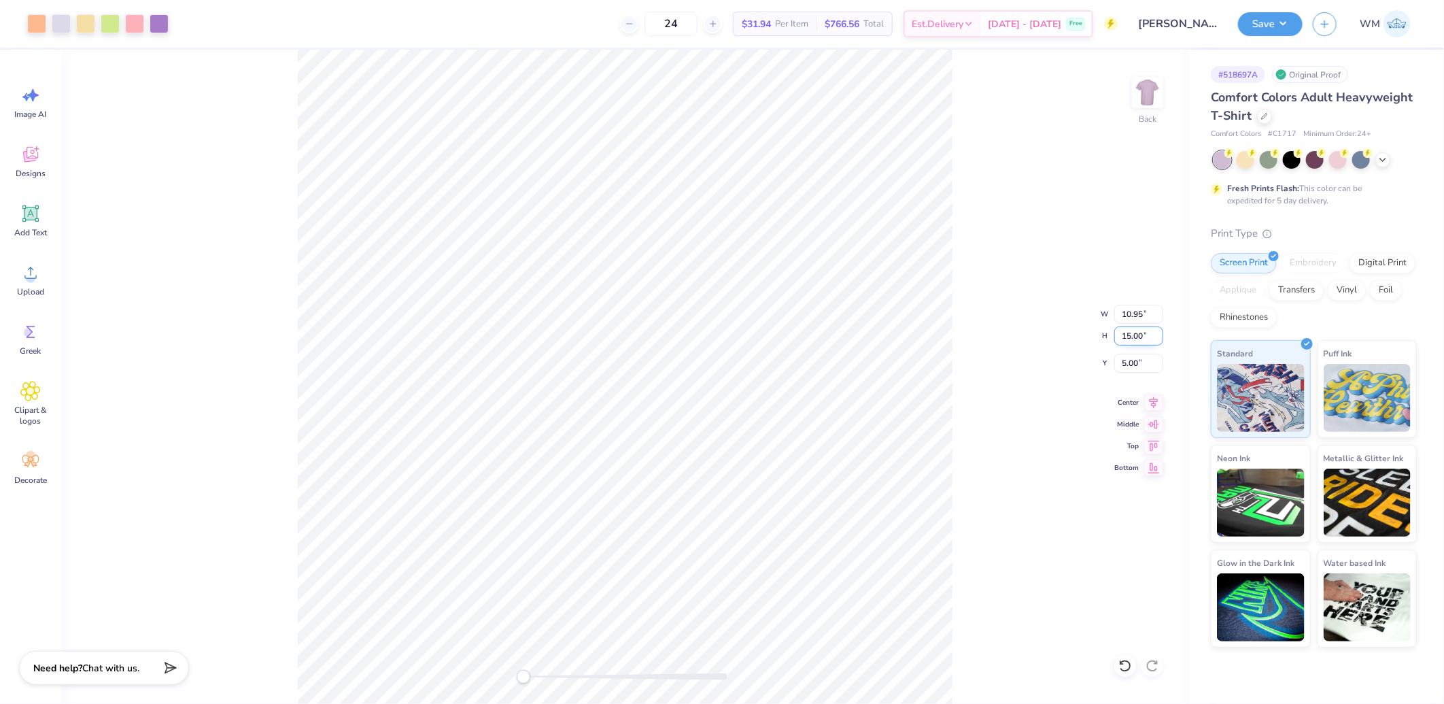
click at [1135, 337] on input "15.00" at bounding box center [1138, 335] width 49 height 19
type input "14"
type input "10.22"
type input "14.00"
click at [1139, 364] on input "5.50" at bounding box center [1138, 363] width 49 height 19
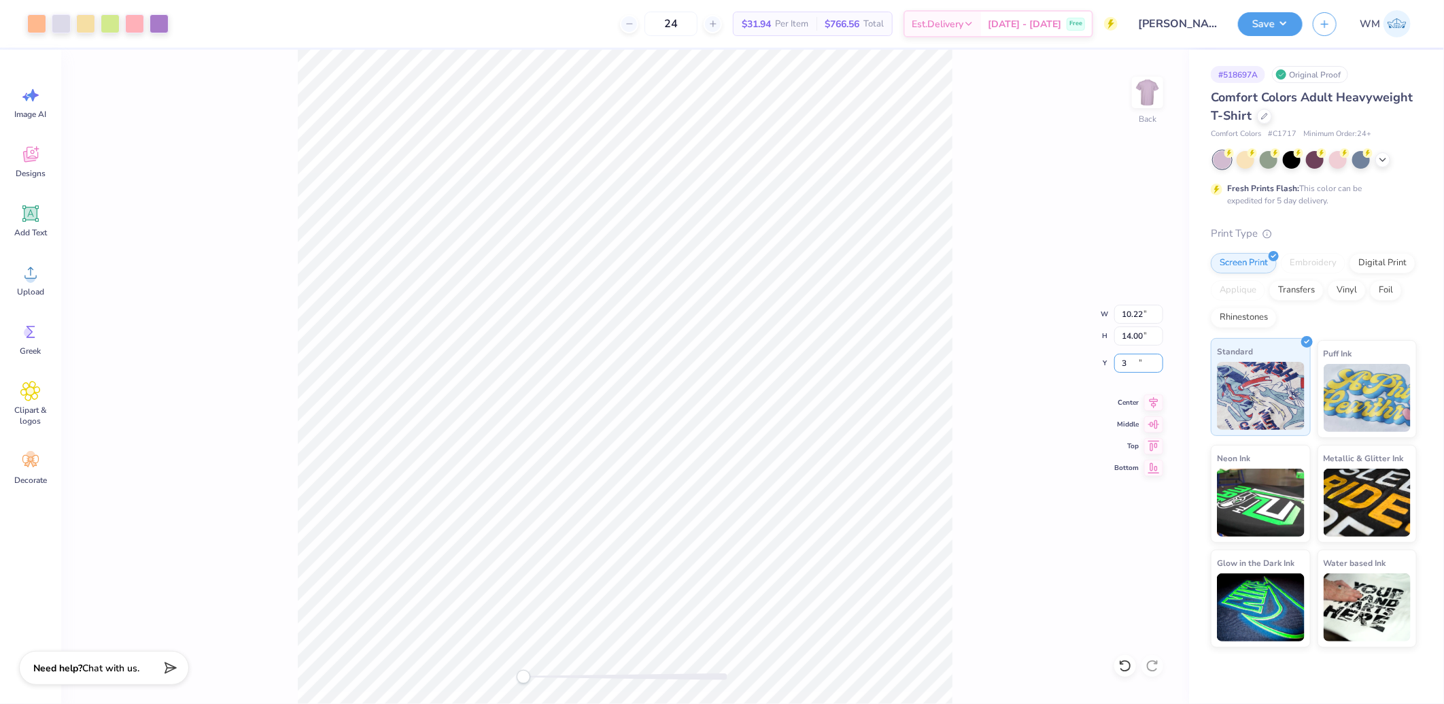
type input "3"
click at [1288, 28] on button "Save" at bounding box center [1270, 22] width 65 height 24
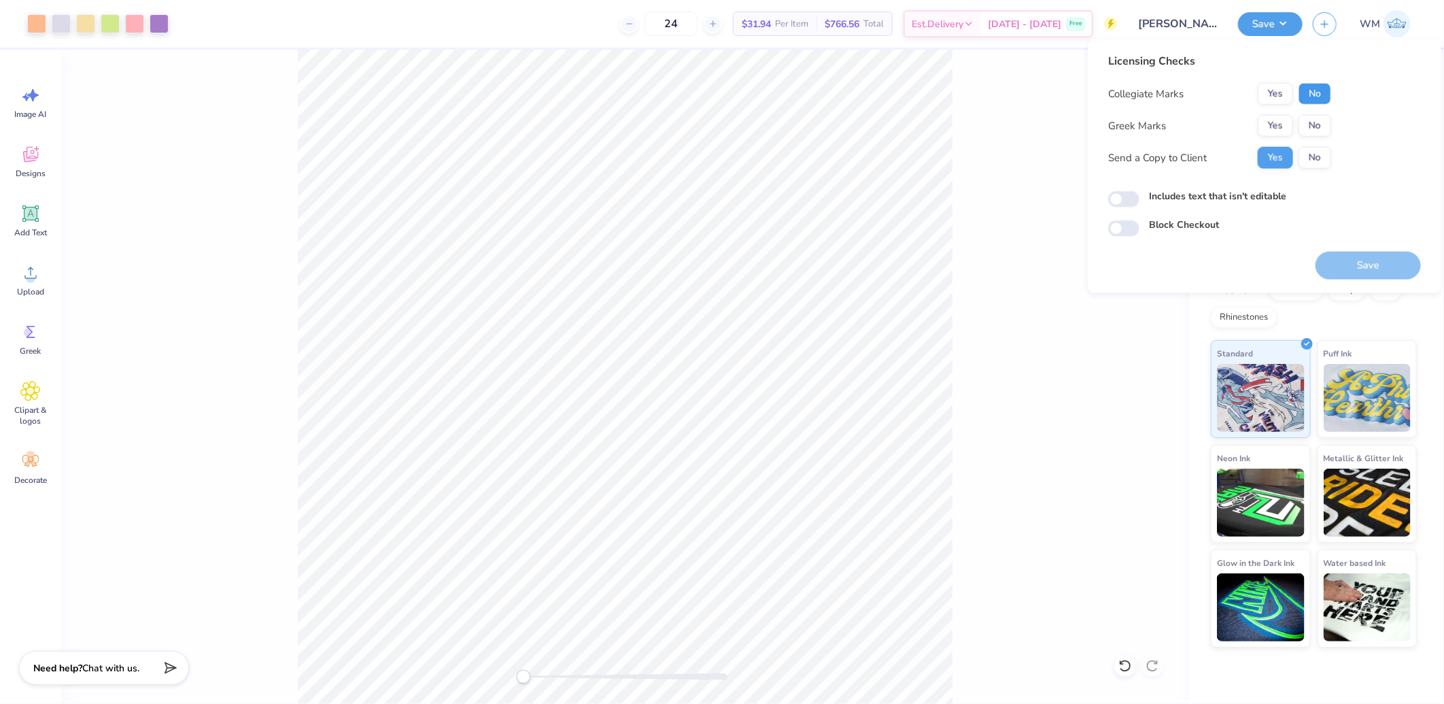
click at [1321, 86] on button "No" at bounding box center [1314, 94] width 33 height 22
click at [1321, 120] on button "No" at bounding box center [1314, 126] width 33 height 22
click at [1123, 200] on input "Includes text that isn't editable" at bounding box center [1123, 199] width 31 height 16
checkbox input "true"
click at [1358, 269] on button "Save" at bounding box center [1367, 266] width 105 height 28
